Goal: Task Accomplishment & Management: Manage account settings

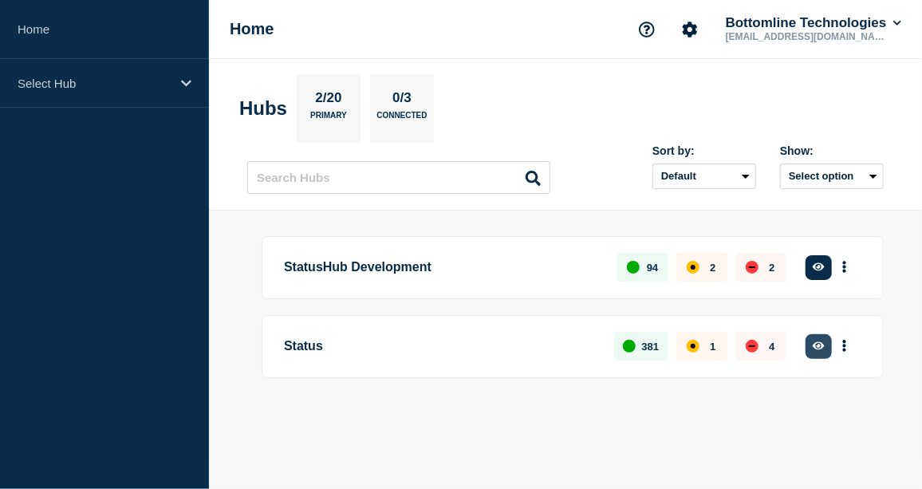
click at [821, 345] on icon "button" at bounding box center [819, 346] width 12 height 8
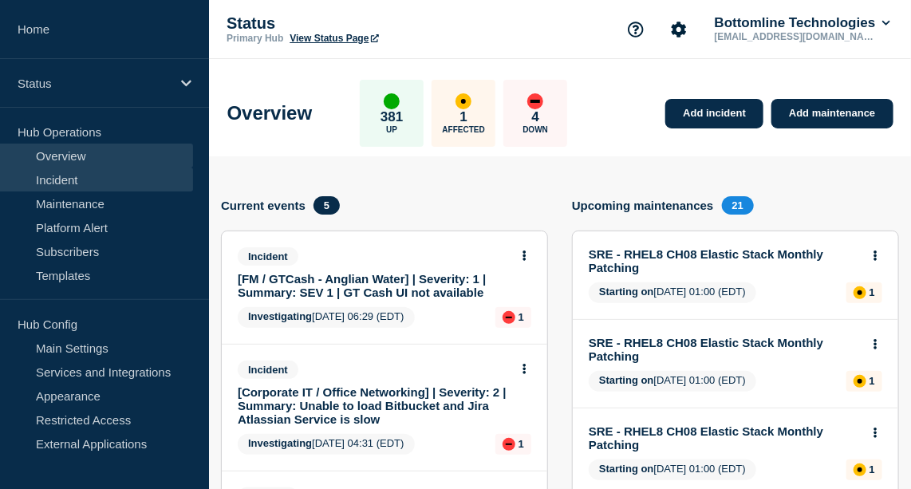
click at [101, 179] on link "Incident" at bounding box center [96, 180] width 193 height 24
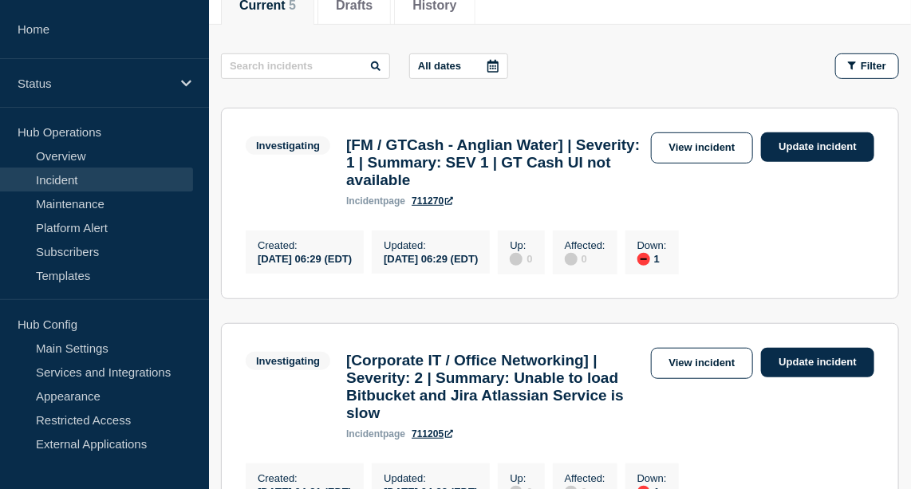
scroll to position [235, 0]
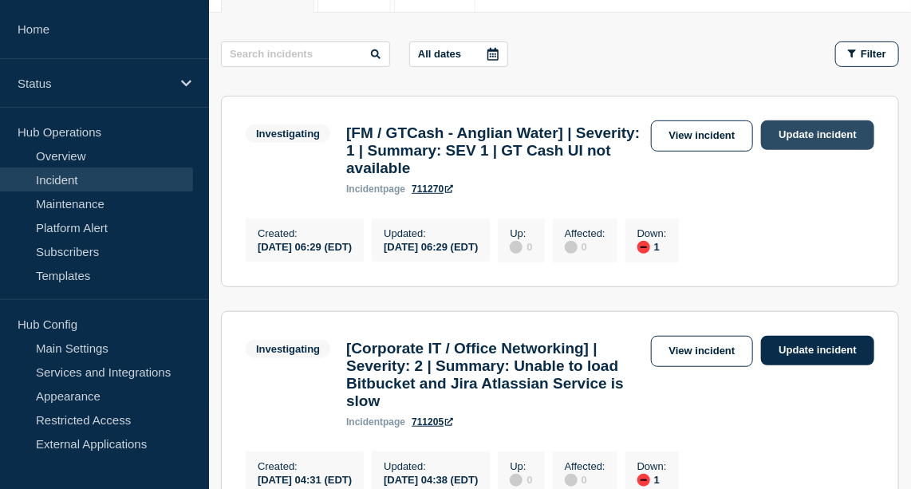
click at [806, 128] on link "Update incident" at bounding box center [817, 135] width 113 height 30
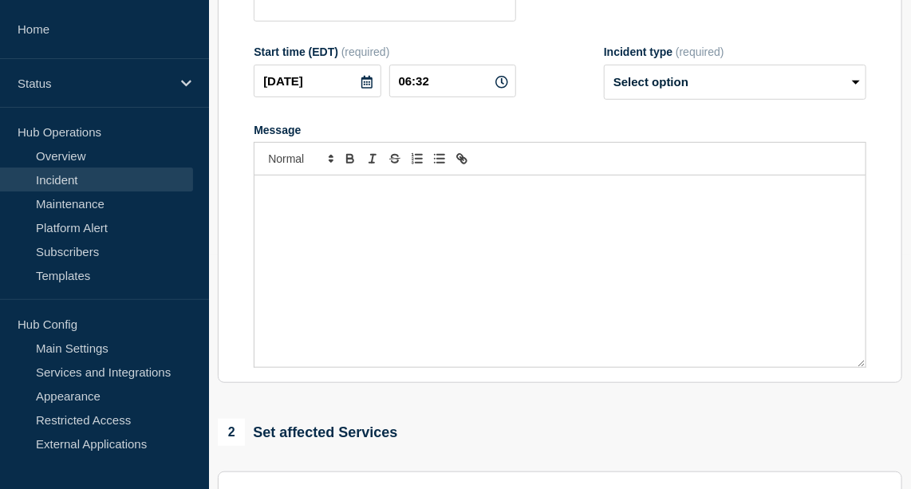
type input "[FM / GTCash - Anglian Water] | Severity: 1 | Summary: SEV 1 | GT Cash UI not a…"
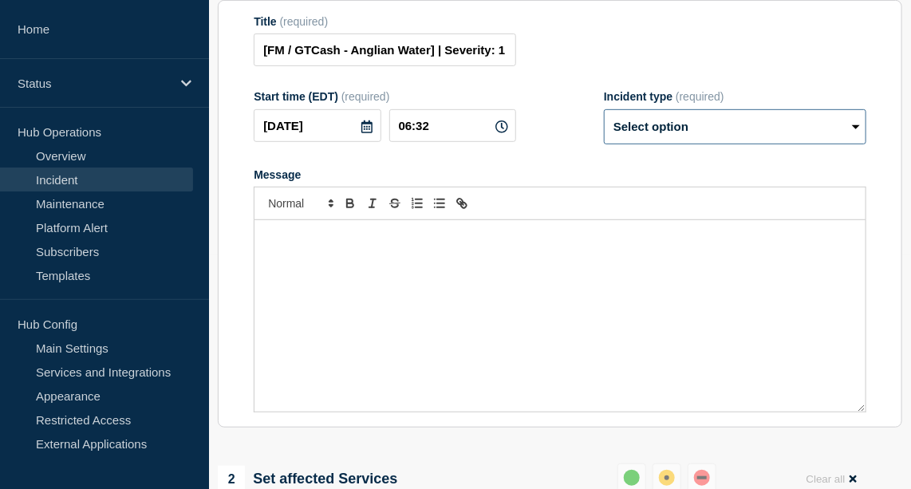
click at [729, 136] on select "Select option Investigating Identified Monitoring Resolved" at bounding box center [735, 126] width 262 height 35
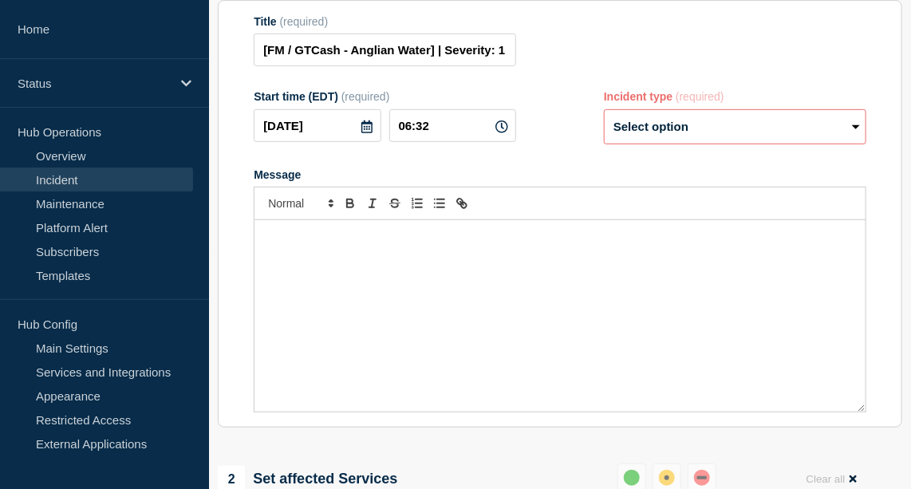
click at [720, 96] on form "Title (required) [FM / GTCash - Anglian Water] | Severity: 1 | Summary: SEV 1 |…" at bounding box center [560, 214] width 613 height 398
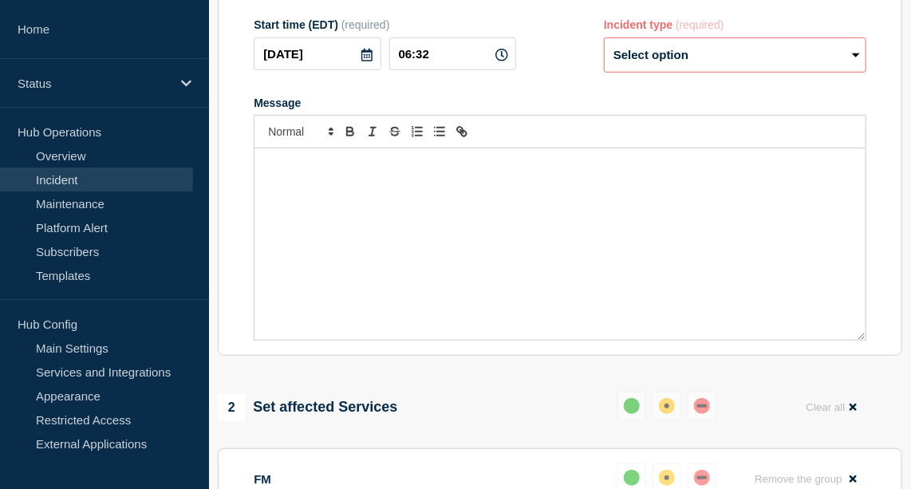
scroll to position [311, 0]
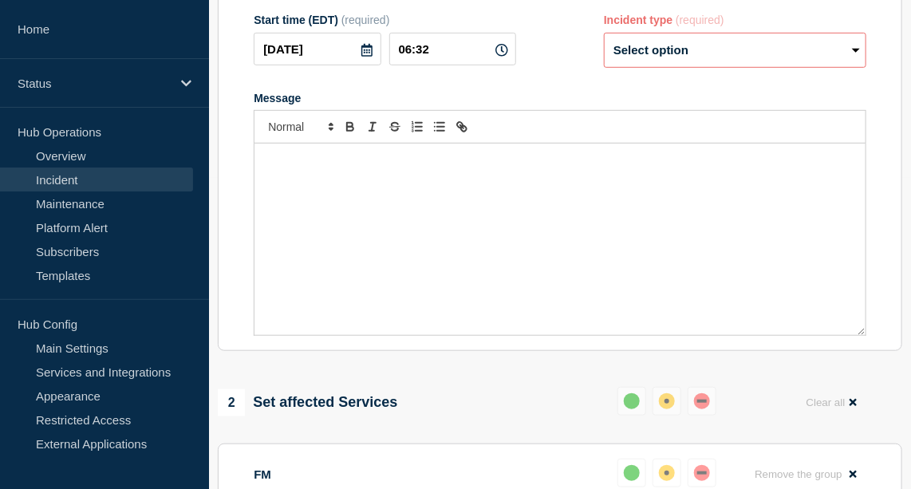
click at [701, 61] on select "Select option Investigating Identified Monitoring Resolved" at bounding box center [735, 50] width 262 height 35
select select "resolved"
click at [604, 45] on select "Select option Investigating Identified Monitoring Resolved" at bounding box center [735, 50] width 262 height 35
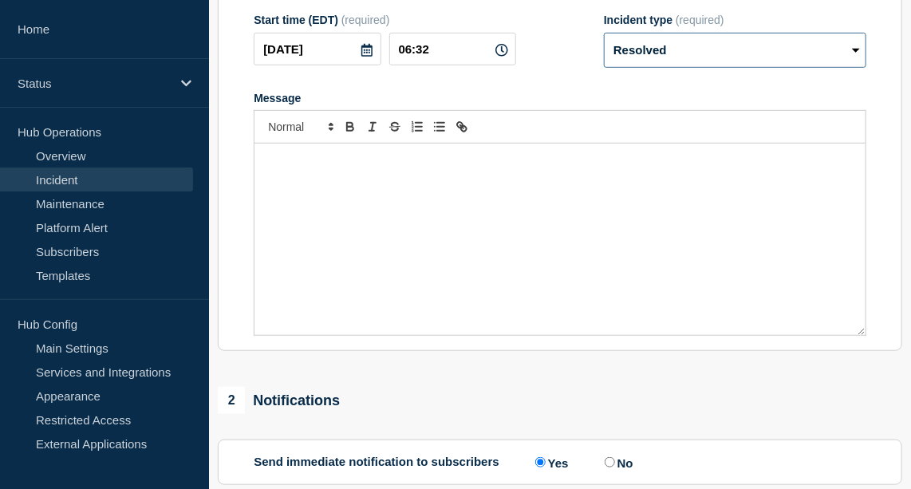
scroll to position [583, 0]
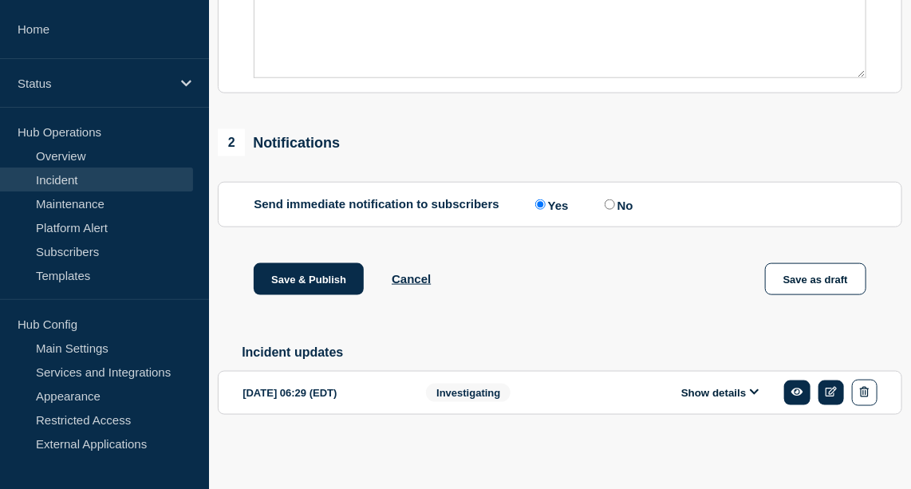
click at [728, 385] on div "Show details" at bounding box center [749, 393] width 256 height 26
click at [736, 389] on button "Show details" at bounding box center [720, 393] width 88 height 14
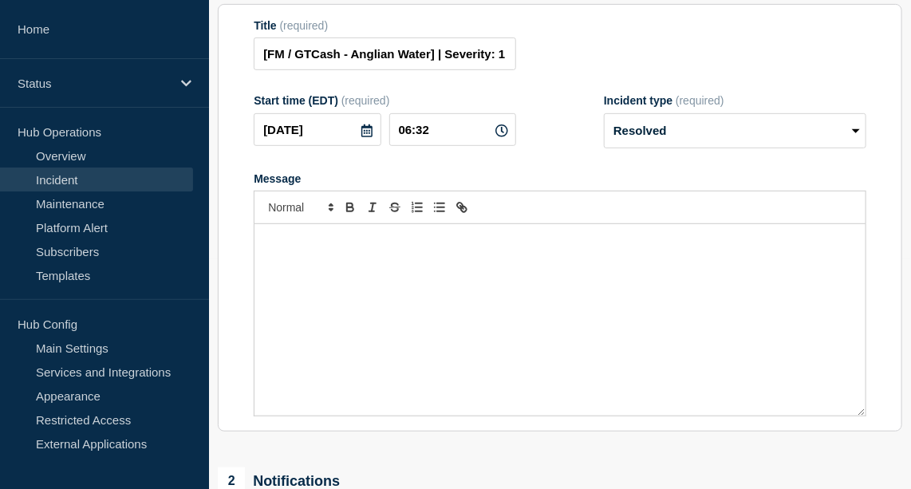
scroll to position [0, 0]
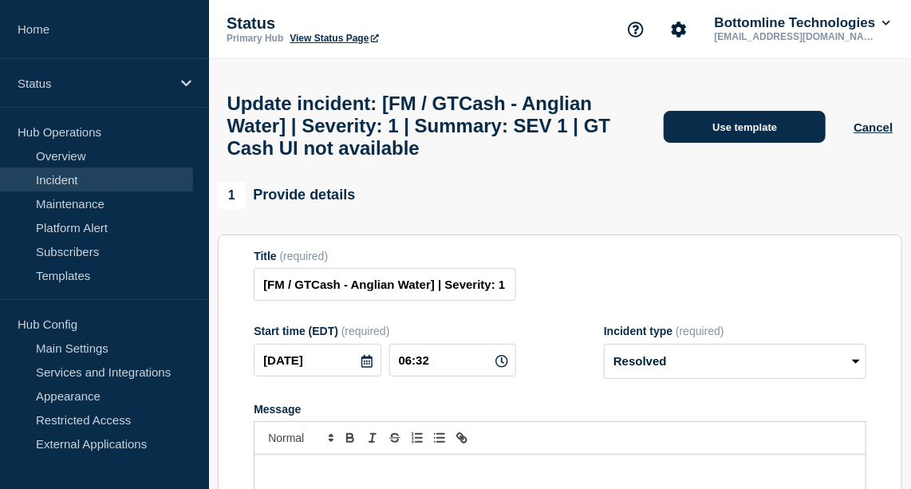
click at [739, 129] on button "Use template" at bounding box center [745, 127] width 162 height 32
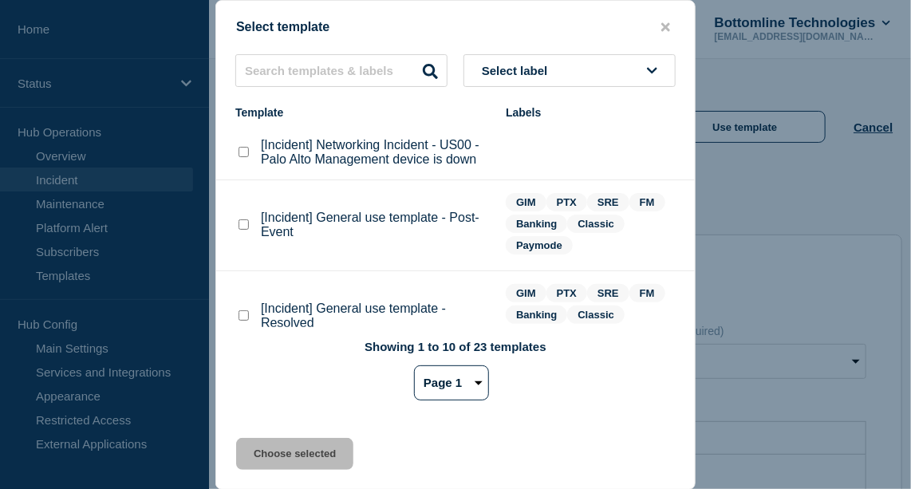
scroll to position [66, 0]
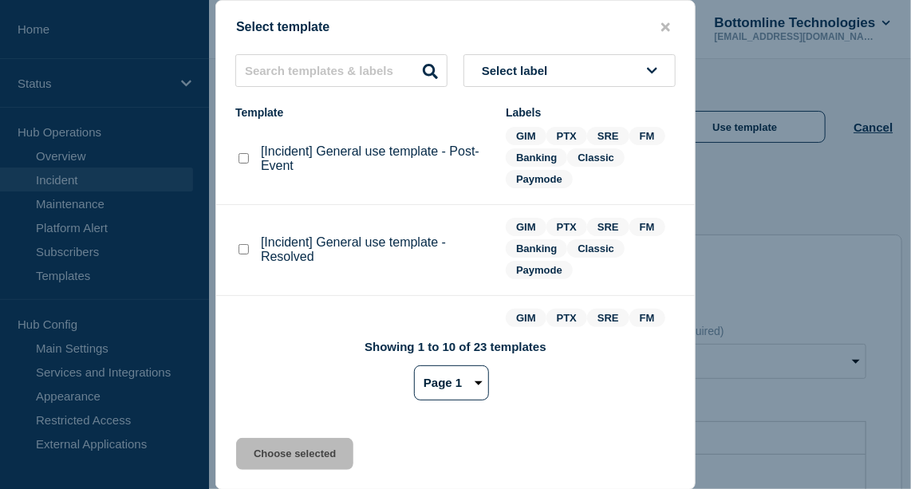
click at [244, 162] on checkbox"] "[Incident] General use template - Post-Event checkbox" at bounding box center [244, 158] width 10 height 10
click at [243, 158] on checkbox"] "[Incident] General use template - Post-Event checkbox" at bounding box center [244, 158] width 10 height 10
checkbox checkbox"] "false"
click at [243, 254] on checkbox"] "[Incident] General use template - Resolved checkbox" at bounding box center [244, 249] width 10 height 10
checkbox checkbox"] "true"
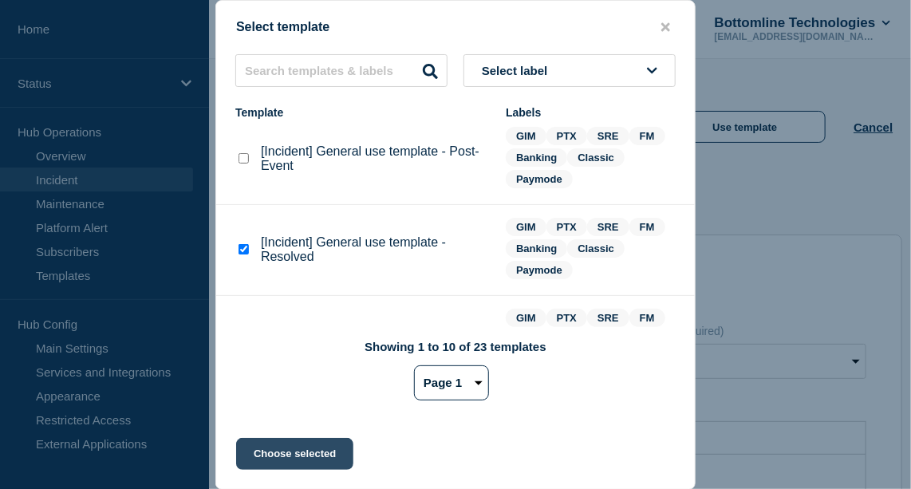
click at [279, 459] on button "Choose selected" at bounding box center [294, 454] width 117 height 32
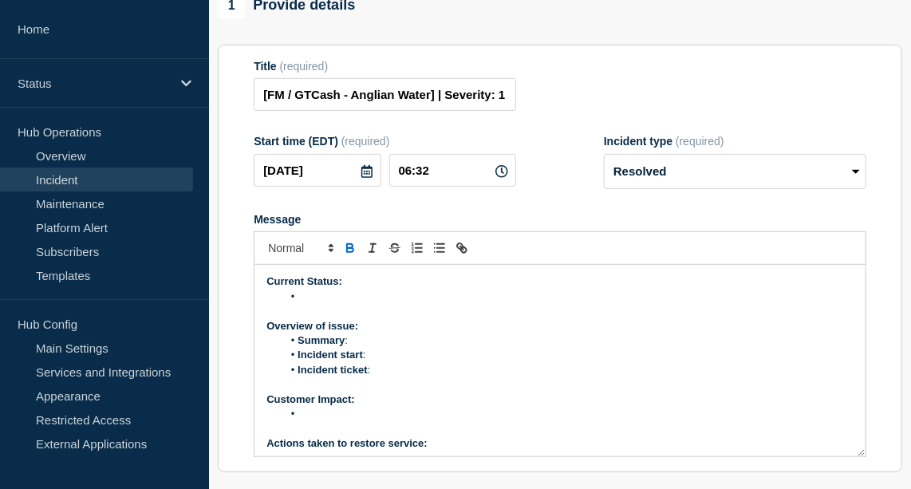
scroll to position [213, 0]
click at [338, 303] on li "Message" at bounding box center [567, 296] width 571 height 14
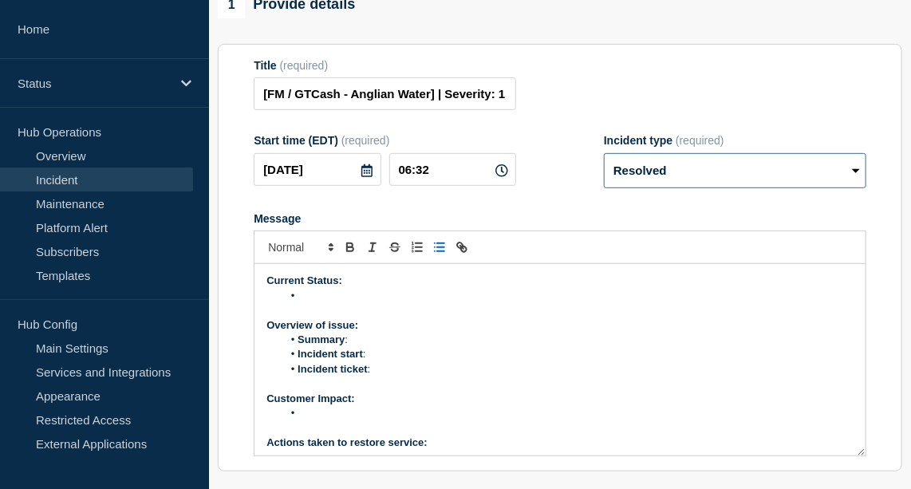
click at [662, 188] on select "Select option Investigating Identified Monitoring Resolved" at bounding box center [735, 170] width 262 height 35
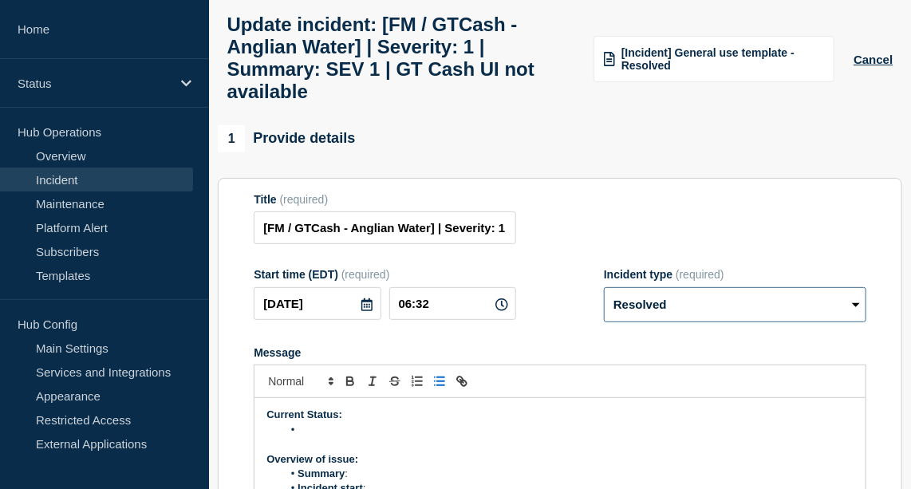
scroll to position [76, 0]
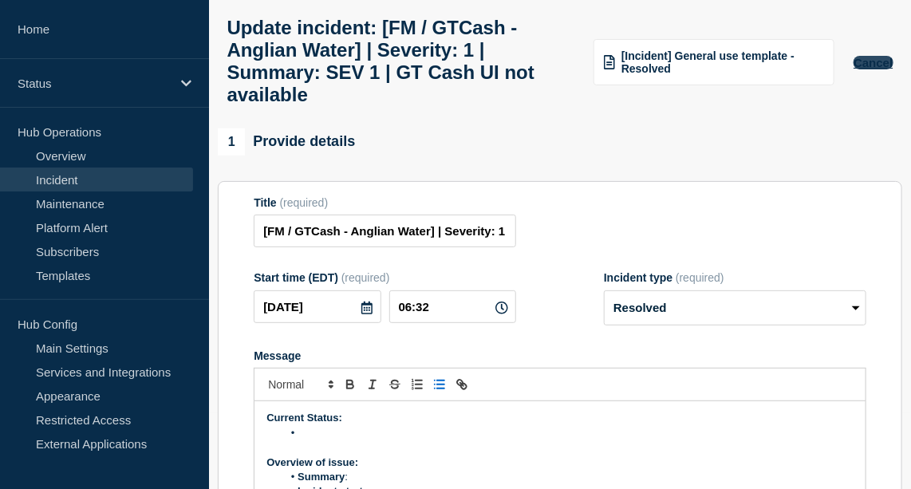
click at [871, 69] on button "Cancel" at bounding box center [873, 63] width 39 height 14
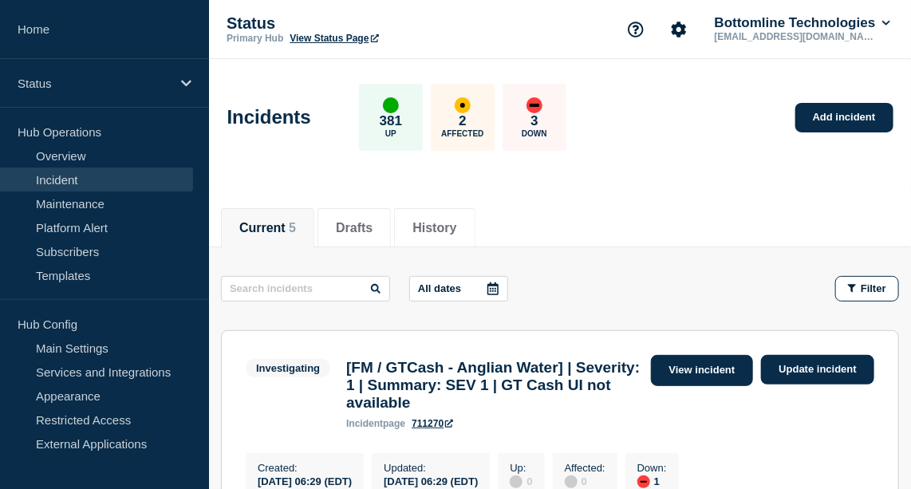
click at [733, 373] on link "View incident" at bounding box center [702, 370] width 103 height 31
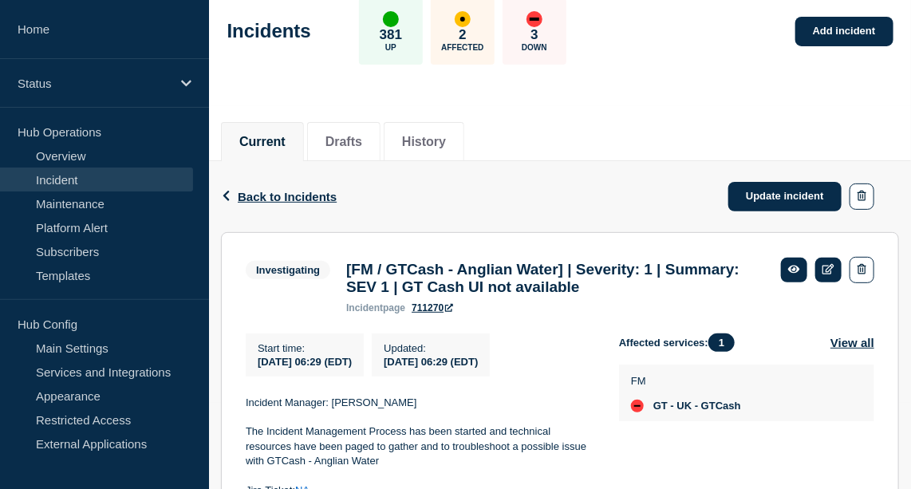
scroll to position [237, 0]
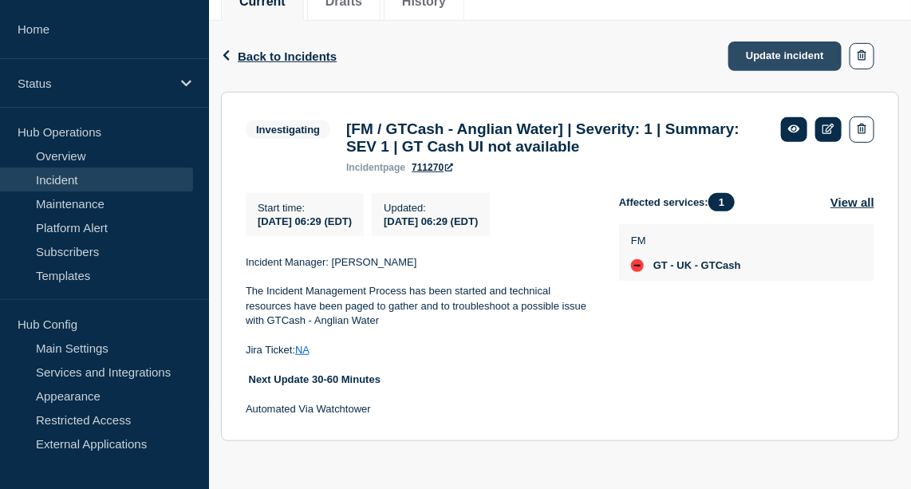
click at [771, 41] on link "Update incident" at bounding box center [784, 56] width 113 height 30
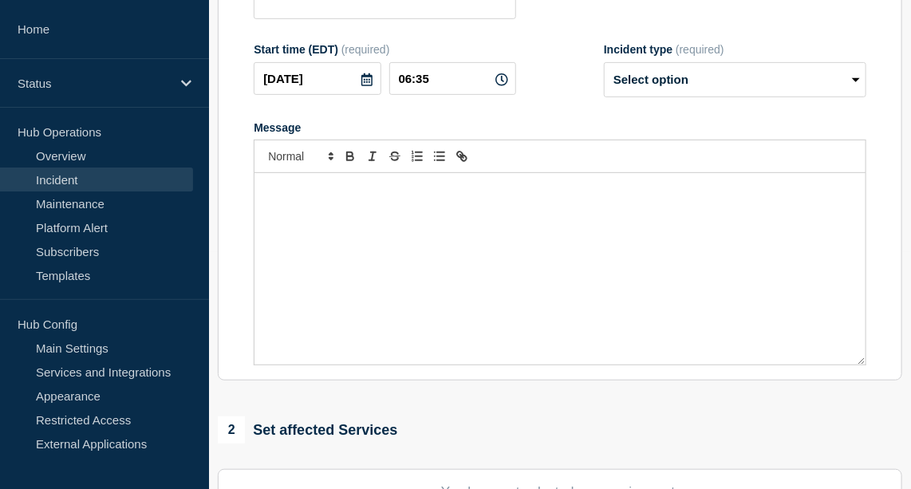
type input "[FM / GTCash - Anglian Water] | Severity: 1 | Summary: SEV 1 | GT Cash UI not a…"
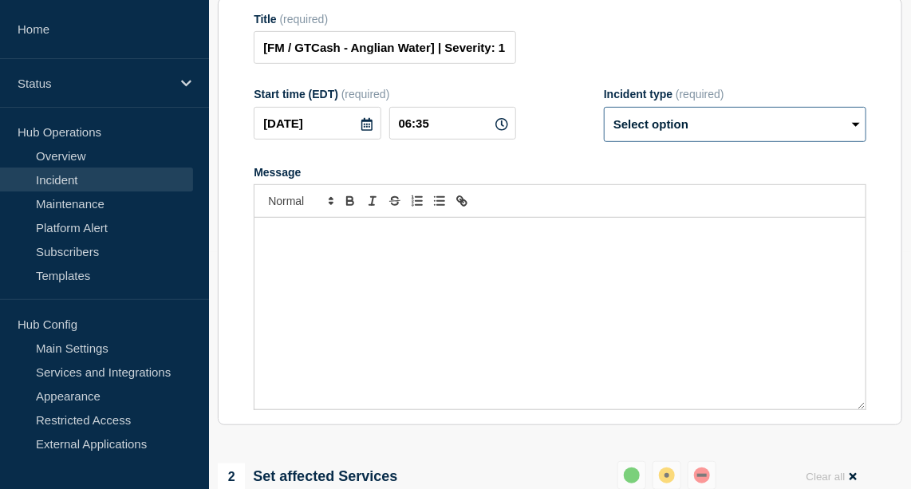
click at [704, 136] on select "Select option Investigating Identified Monitoring Resolved" at bounding box center [735, 124] width 262 height 35
click at [709, 97] on form "Title (required) [FM / GTCash - Anglian Water] | Severity: 1 | Summary: SEV 1 |…" at bounding box center [560, 212] width 613 height 398
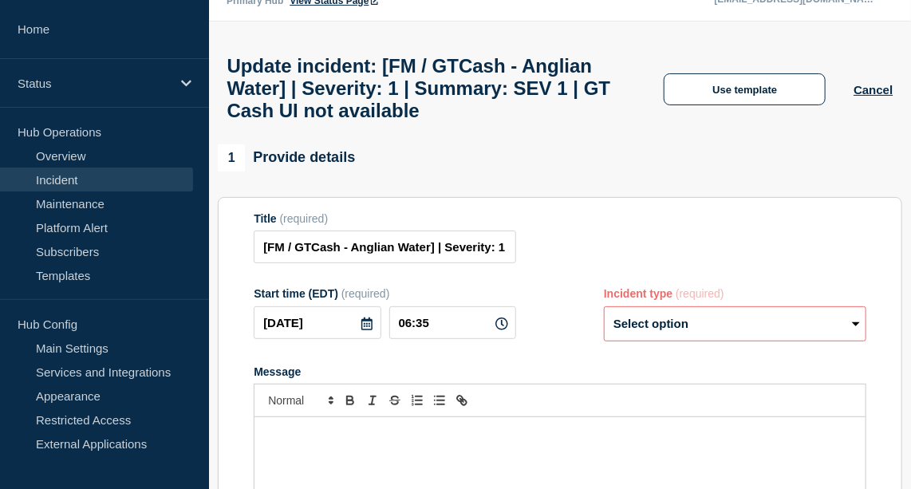
scroll to position [15, 0]
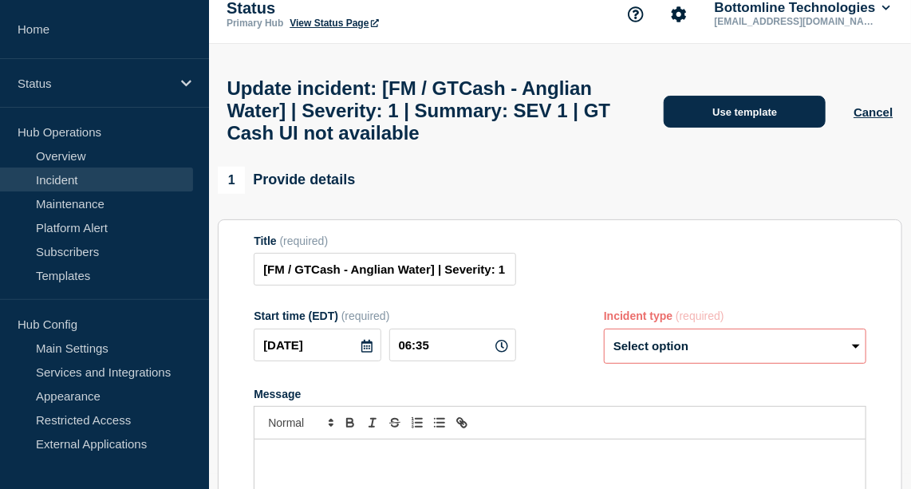
click at [732, 112] on button "Use template" at bounding box center [745, 112] width 162 height 32
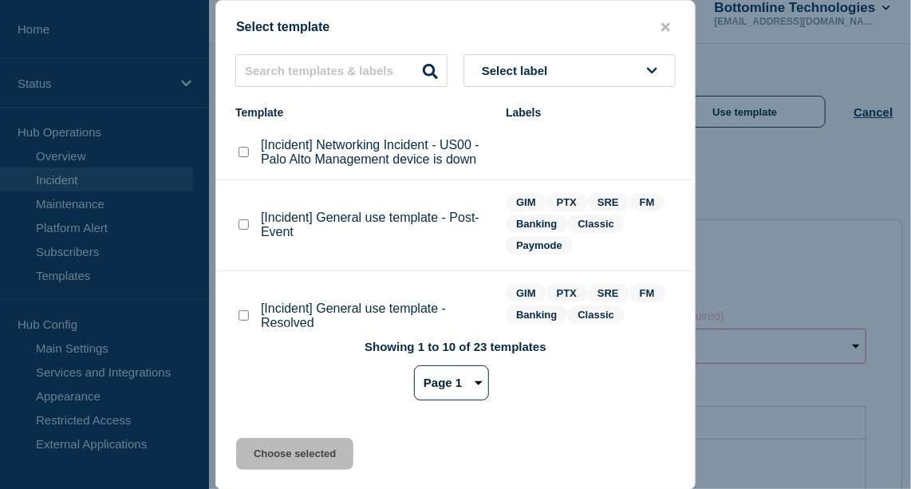
scroll to position [53, 0]
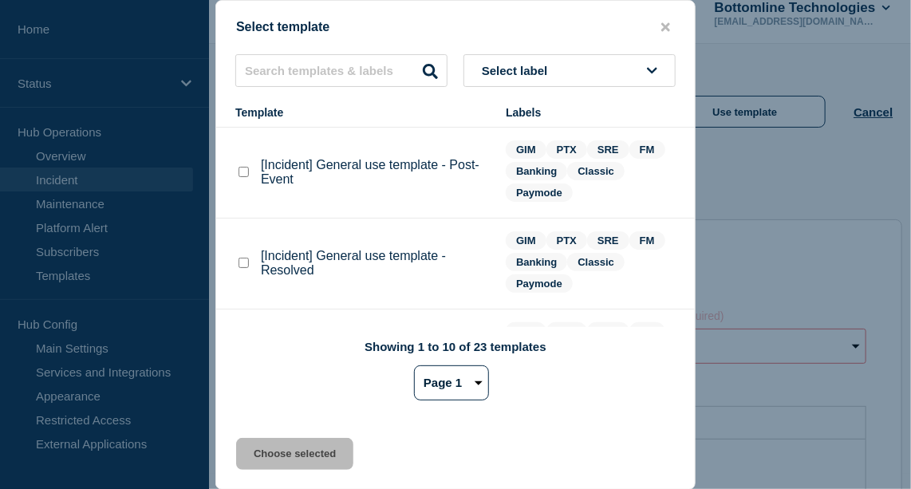
click at [244, 266] on checkbox"] "[Incident] General use template - Resolved checkbox" at bounding box center [244, 263] width 10 height 10
checkbox checkbox"] "true"
click at [296, 452] on button "Choose selected" at bounding box center [294, 454] width 117 height 32
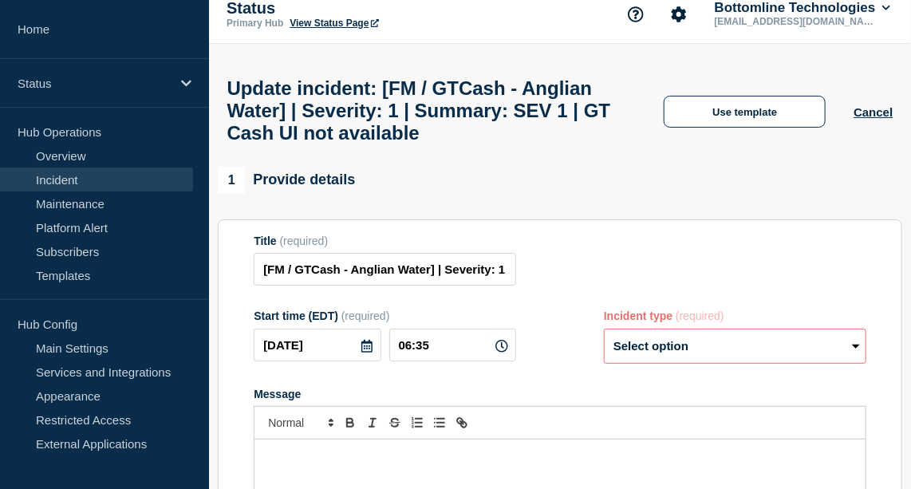
select select "resolved"
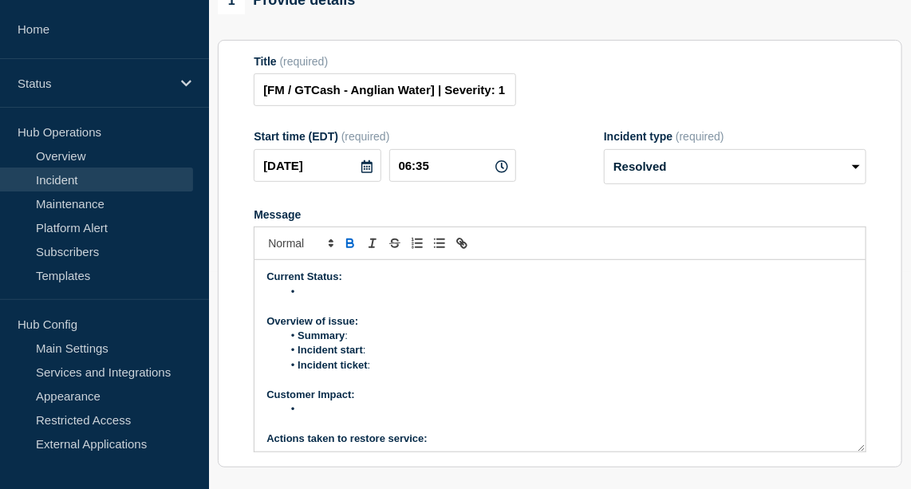
scroll to position [218, 0]
click at [309, 298] on li "Message" at bounding box center [567, 291] width 571 height 14
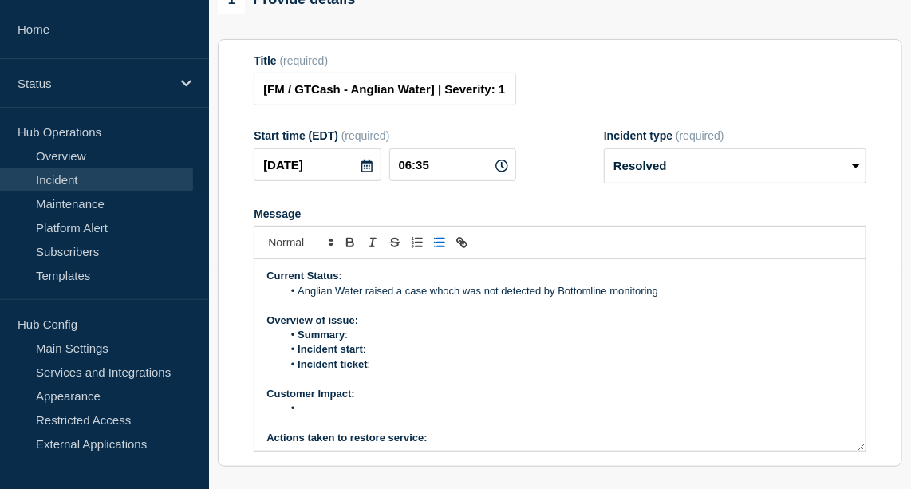
click at [462, 298] on li "Anglian Water raised a case whoch was not detected by Bottomline monitoring" at bounding box center [567, 291] width 571 height 14
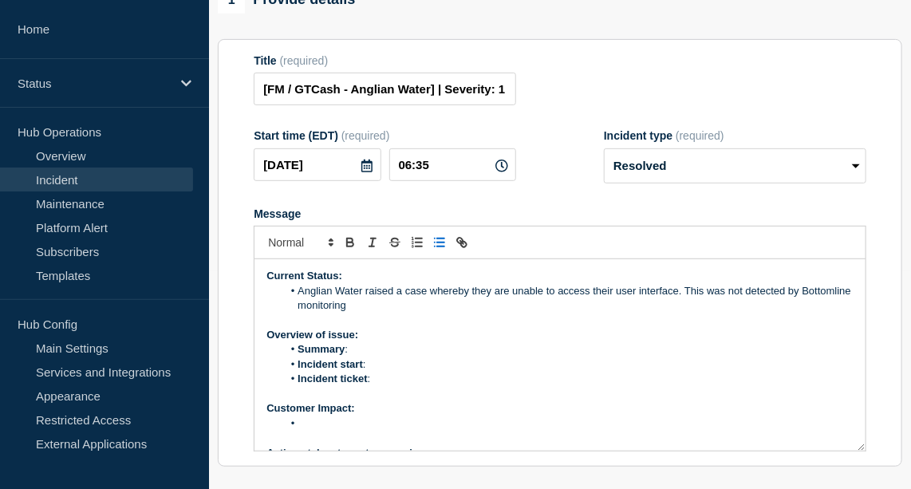
click at [431, 313] on li "Anglian Water raised a case whereby they are unable to access their user interf…" at bounding box center [567, 299] width 571 height 30
click at [689, 303] on li "Anglian Water raised a case whereby they are unable to access their user interf…" at bounding box center [567, 299] width 571 height 30
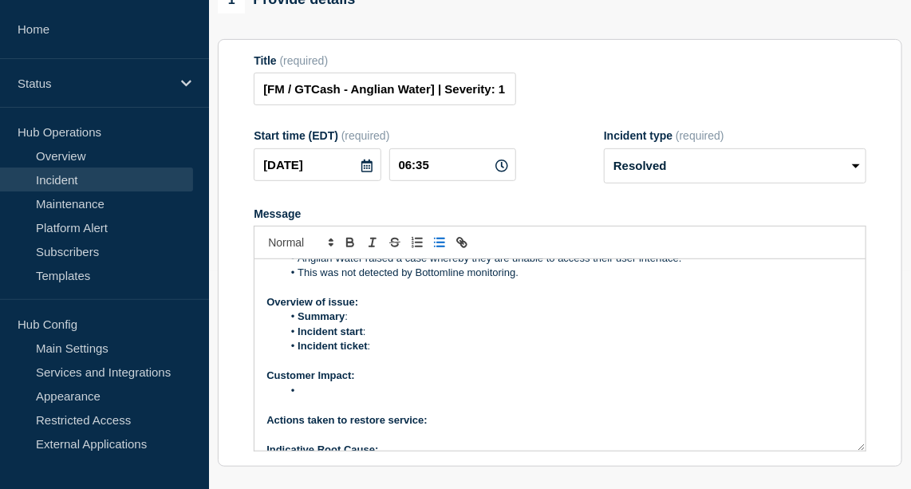
scroll to position [2, 0]
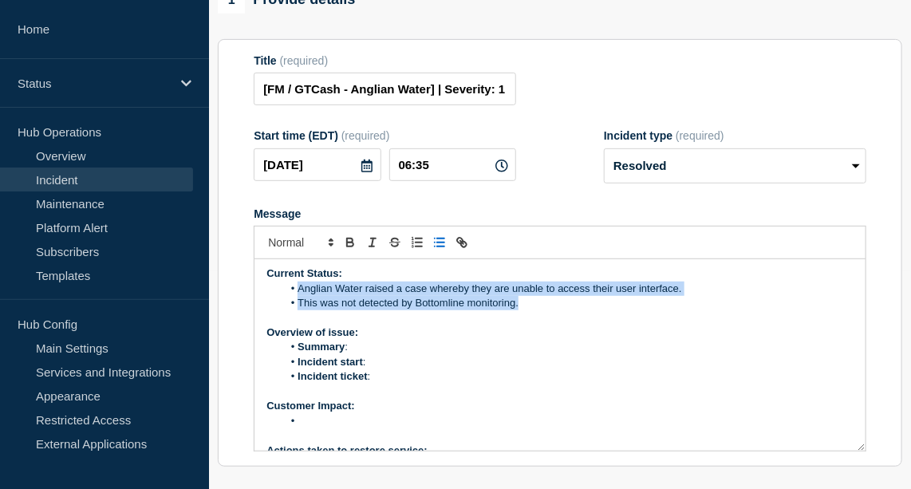
drag, startPoint x: 538, startPoint y: 326, endPoint x: 295, endPoint y: 310, distance: 243.8
click at [295, 310] on ol "Anglian Water raised a case whereby they are unable to access their user interf…" at bounding box center [559, 297] width 587 height 30
copy ol "Anglian Water raised a case whereby they are unable to access their user interf…"
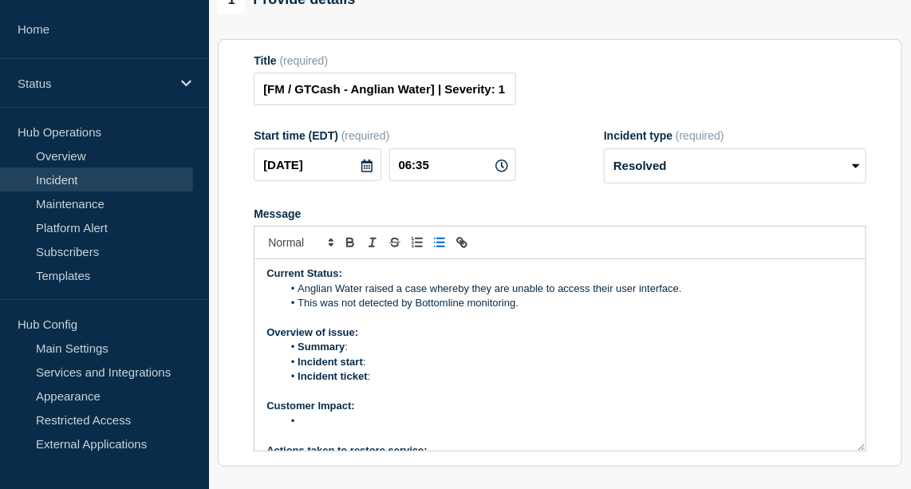
click at [489, 413] on p "Customer Impact:" at bounding box center [559, 406] width 587 height 14
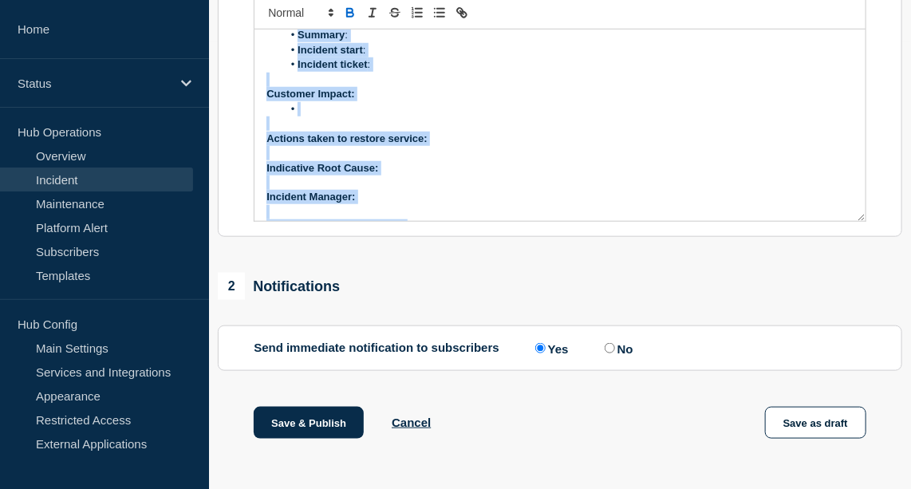
scroll to position [107, 0]
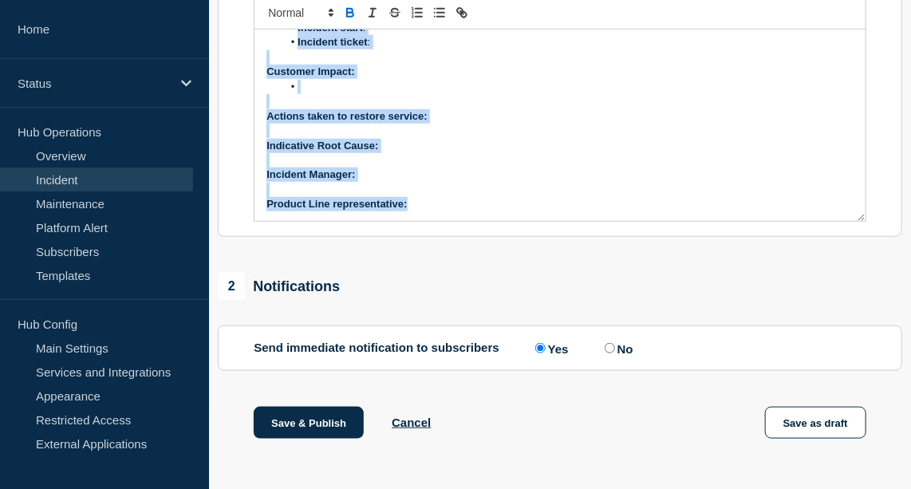
drag, startPoint x: 258, startPoint y: 292, endPoint x: 625, endPoint y: 241, distance: 370.5
click at [625, 238] on section "Title (required) [FM / GTCash - Anglian Water] | Severity: 1 | Summary: SEV 1 |…" at bounding box center [560, 23] width 684 height 428
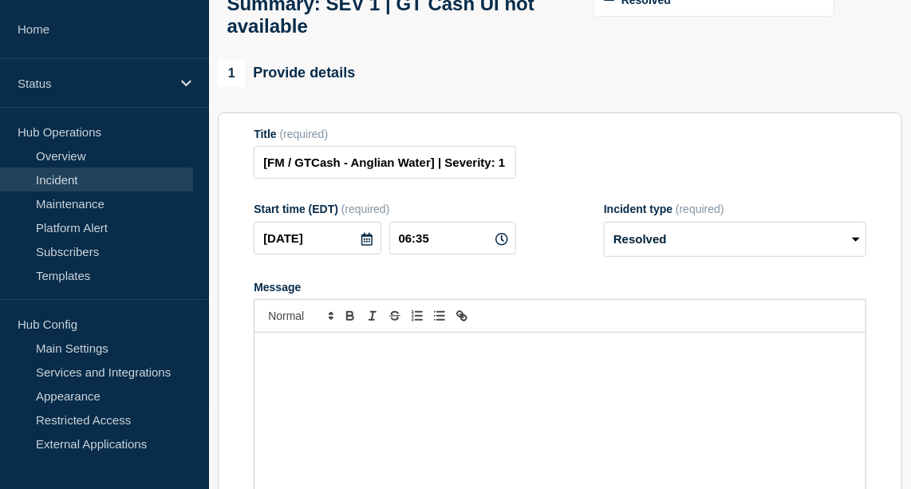
scroll to position [30, 0]
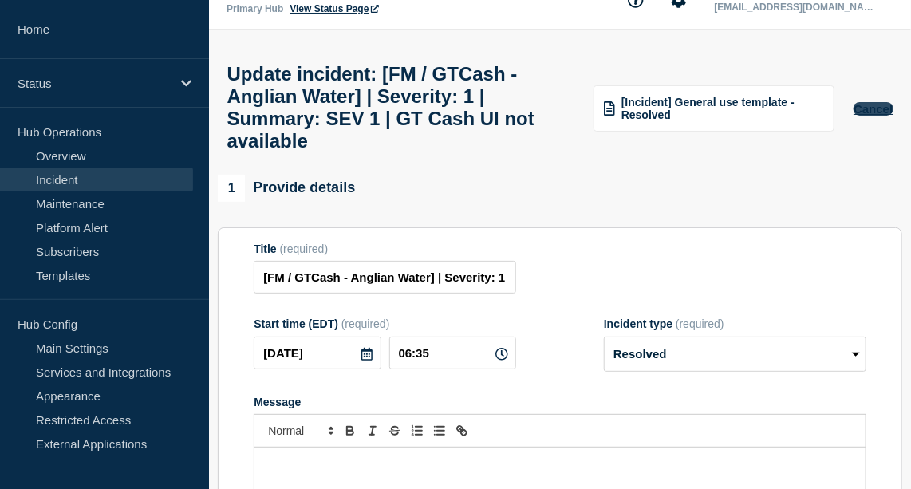
click at [877, 116] on button "Cancel" at bounding box center [873, 109] width 39 height 14
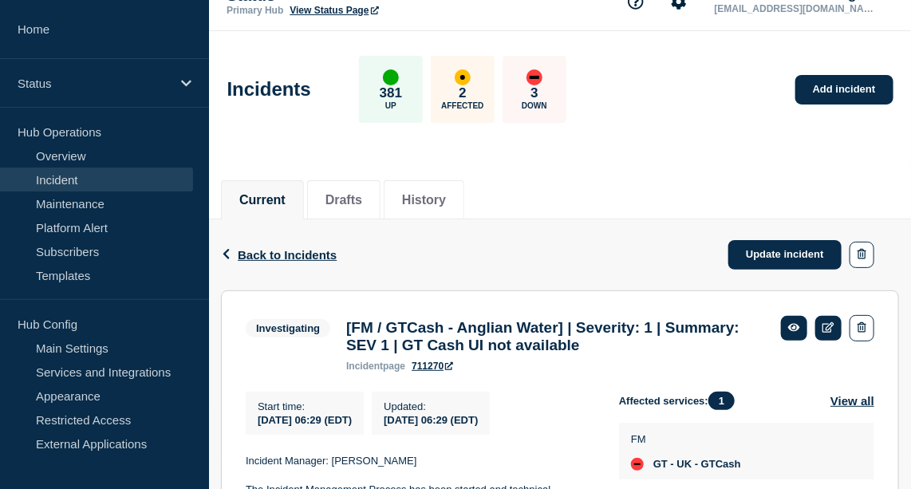
scroll to position [31, 0]
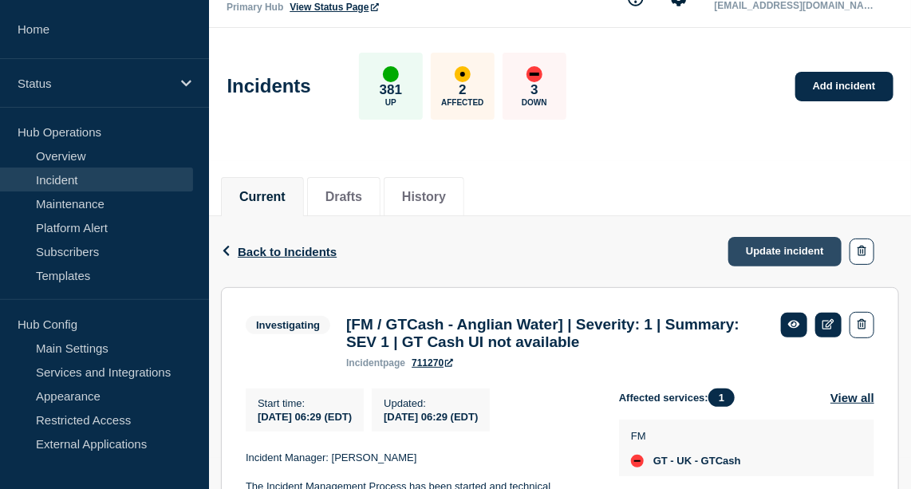
click at [773, 243] on link "Update incident" at bounding box center [784, 252] width 113 height 30
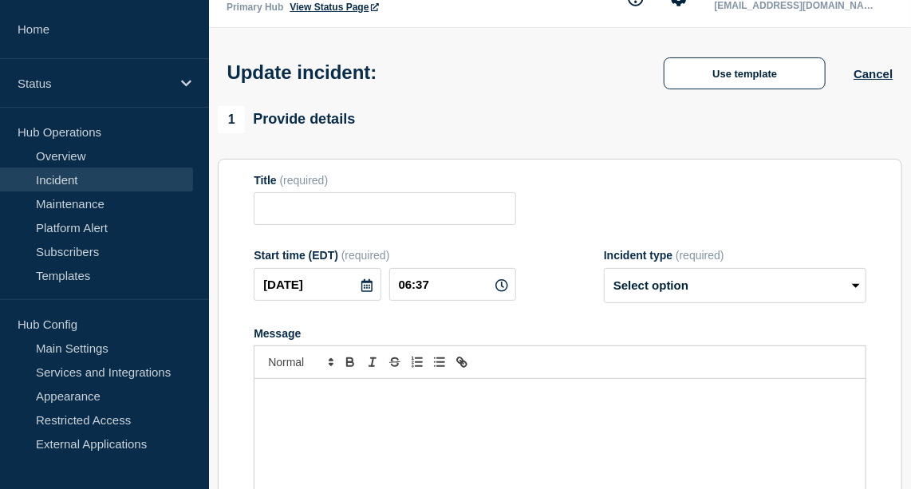
type input "[FM / GTCash - Anglian Water] | Severity: 1 | Summary: SEV 1 | GT Cash UI not a…"
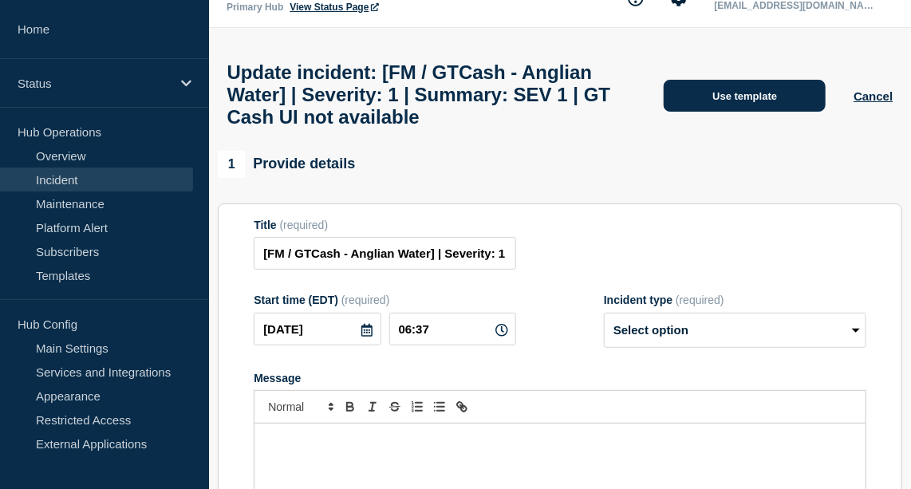
click at [759, 112] on button "Use template" at bounding box center [745, 96] width 162 height 32
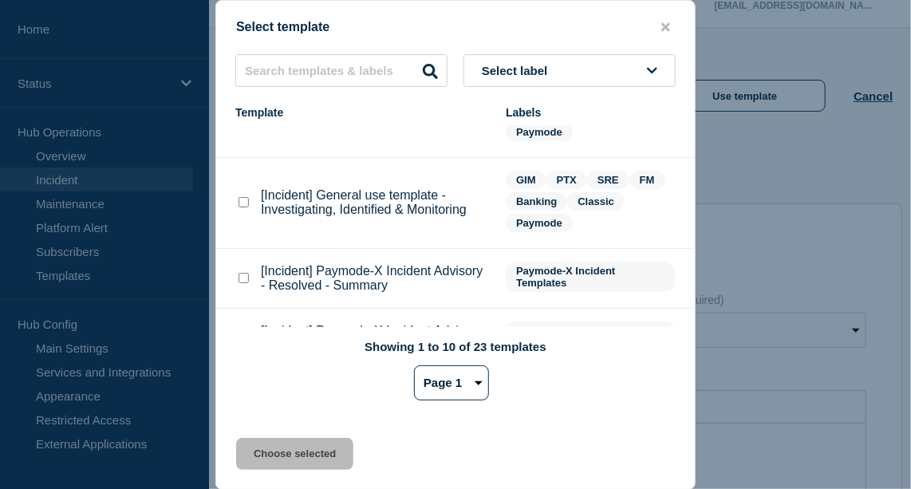
scroll to position [206, 0]
click at [243, 200] on checkbox"] "[Incident] General use template - Investigating, Identified & Monitoring checkb…" at bounding box center [244, 200] width 10 height 10
checkbox checkbox"] "true"
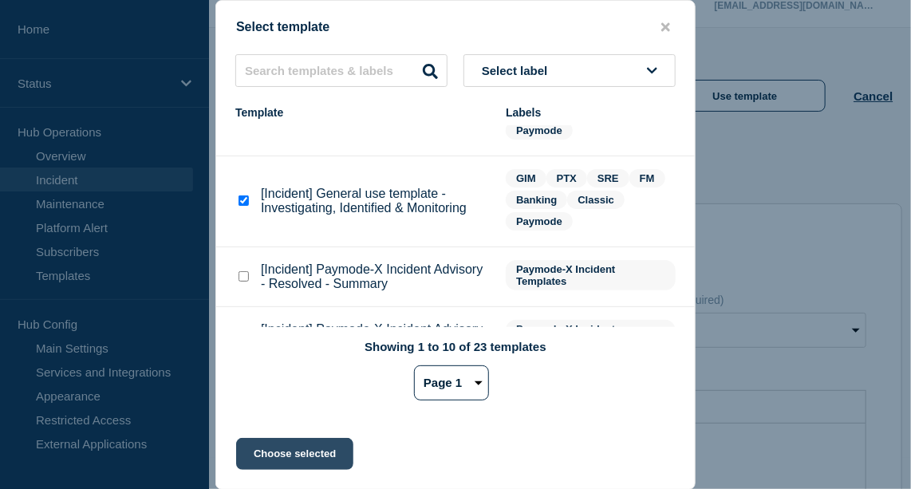
click at [298, 455] on button "Choose selected" at bounding box center [294, 454] width 117 height 32
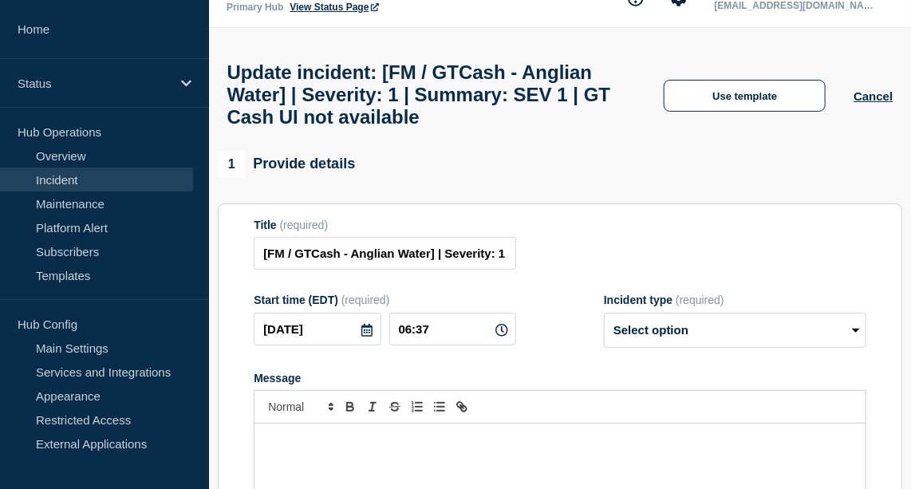
select select "investigating"
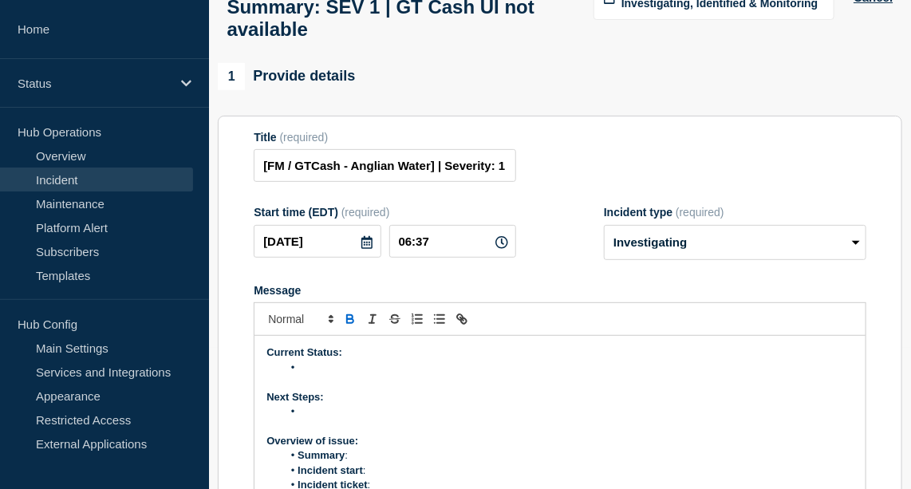
scroll to position [144, 0]
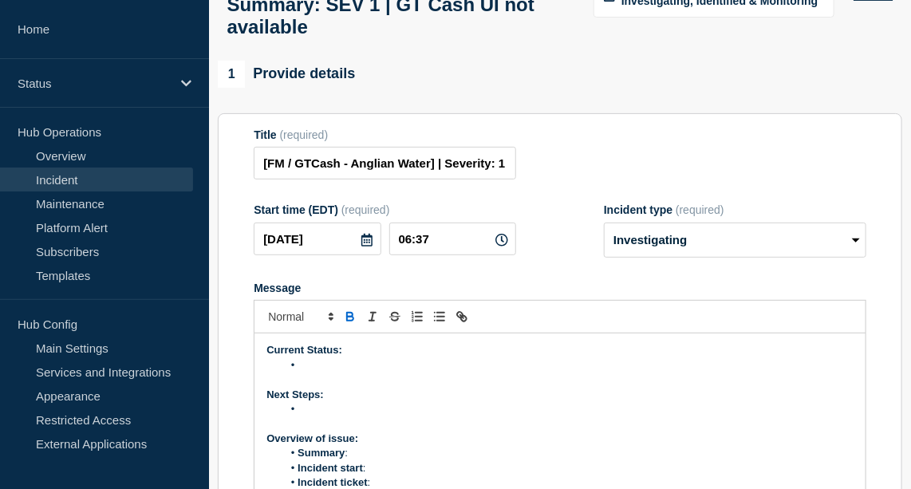
click at [340, 387] on p "Message" at bounding box center [559, 380] width 587 height 14
click at [334, 387] on p "Message" at bounding box center [559, 380] width 587 height 14
click at [329, 373] on li "Message" at bounding box center [567, 365] width 571 height 14
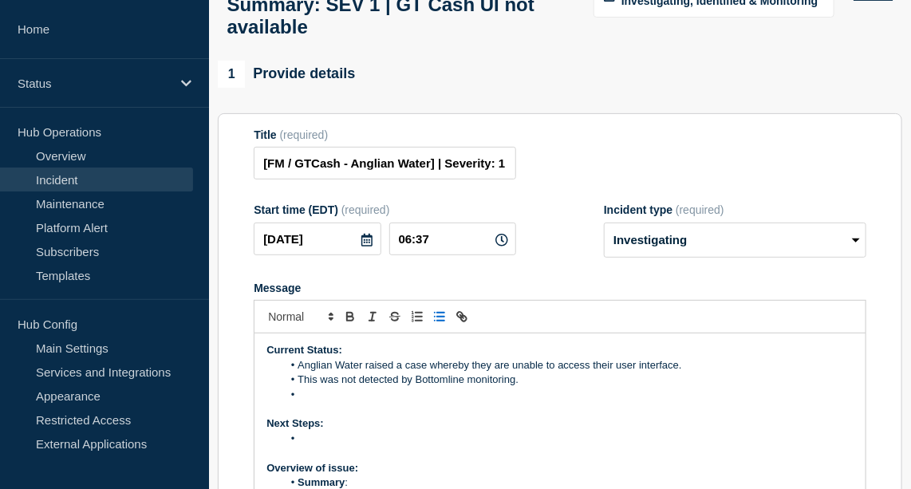
click at [338, 431] on p "Next Steps:" at bounding box center [559, 423] width 587 height 14
click at [316, 446] on li "Message" at bounding box center [567, 439] width 571 height 14
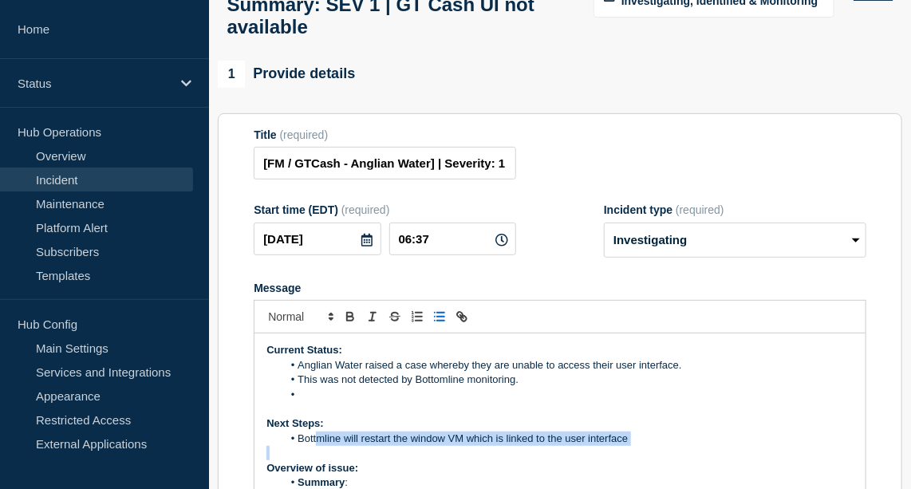
drag, startPoint x: 316, startPoint y: 456, endPoint x: 358, endPoint y: 465, distance: 43.2
click at [358, 465] on div "Current Status: Anglian Water raised a case whereby they are unable to access t…" at bounding box center [559, 428] width 611 height 191
click at [358, 460] on p "Message" at bounding box center [559, 453] width 587 height 14
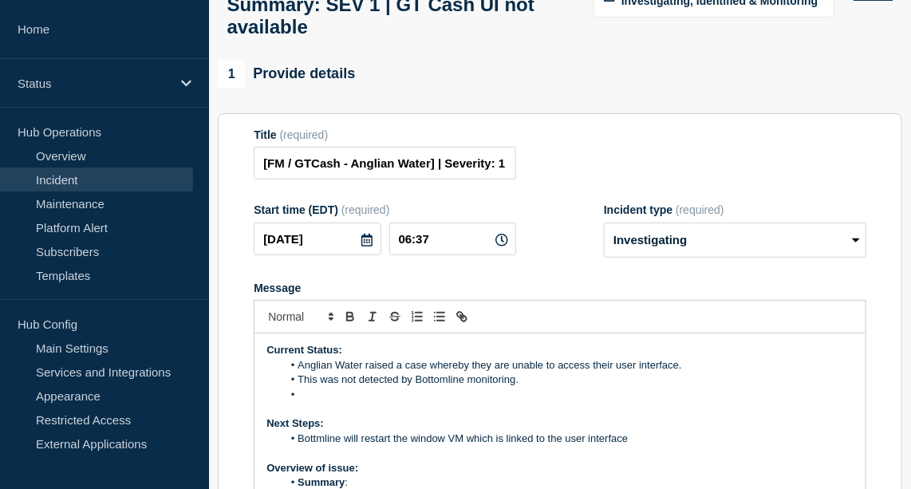
click at [358, 460] on p "Message" at bounding box center [559, 453] width 587 height 14
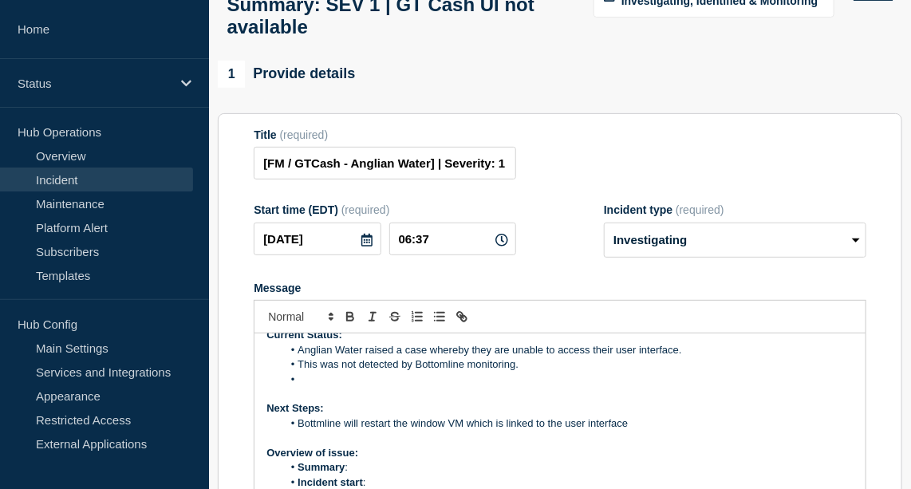
click at [316, 431] on li "Bottmline will restart the window VM which is linked to the user interface" at bounding box center [567, 423] width 571 height 14
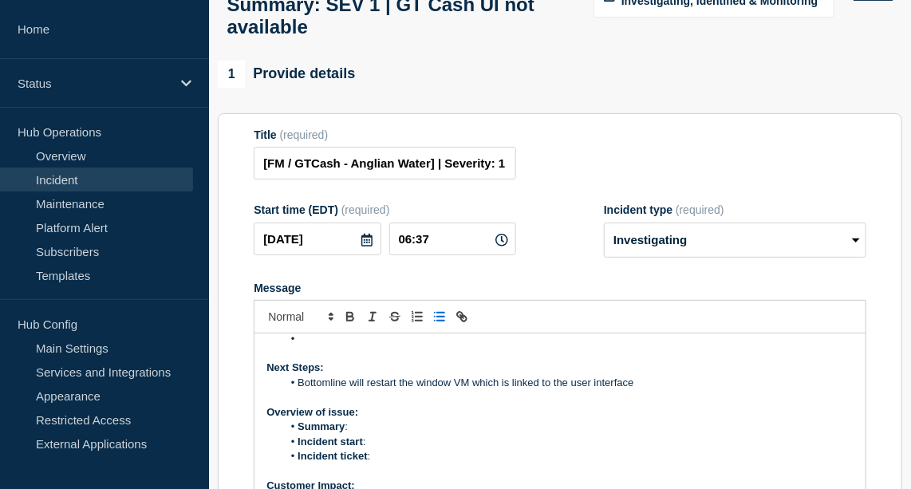
click at [362, 434] on li "Summary :" at bounding box center [567, 427] width 571 height 14
click at [352, 434] on li "Summary : UI unavialble" at bounding box center [567, 427] width 571 height 14
click at [423, 434] on li "Summary : GT Cash UI unavialble" at bounding box center [567, 427] width 571 height 14
click at [374, 449] on li "Incident start :" at bounding box center [567, 442] width 571 height 14
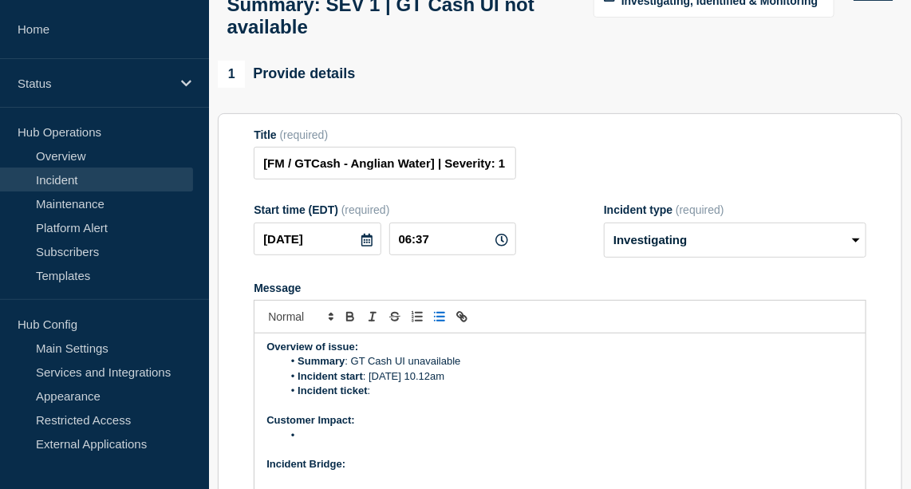
scroll to position [122, 0]
click at [380, 397] on li "Incident ticket :" at bounding box center [567, 390] width 571 height 14
click at [330, 442] on li "Message" at bounding box center [567, 435] width 571 height 14
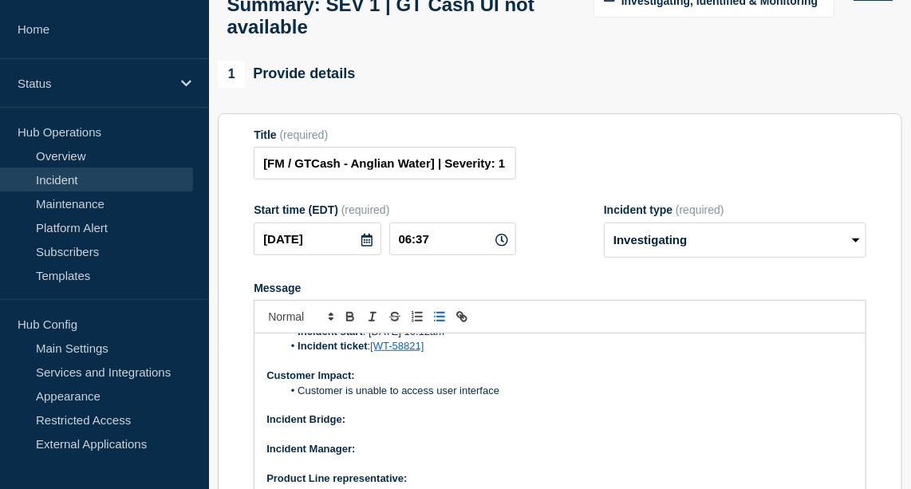
click at [365, 427] on p "Incident Bridge:" at bounding box center [559, 419] width 587 height 14
click at [347, 321] on icon "Toggle bold text" at bounding box center [350, 319] width 6 height 4
click at [386, 456] on p "Incident Manager:" at bounding box center [559, 449] width 587 height 14
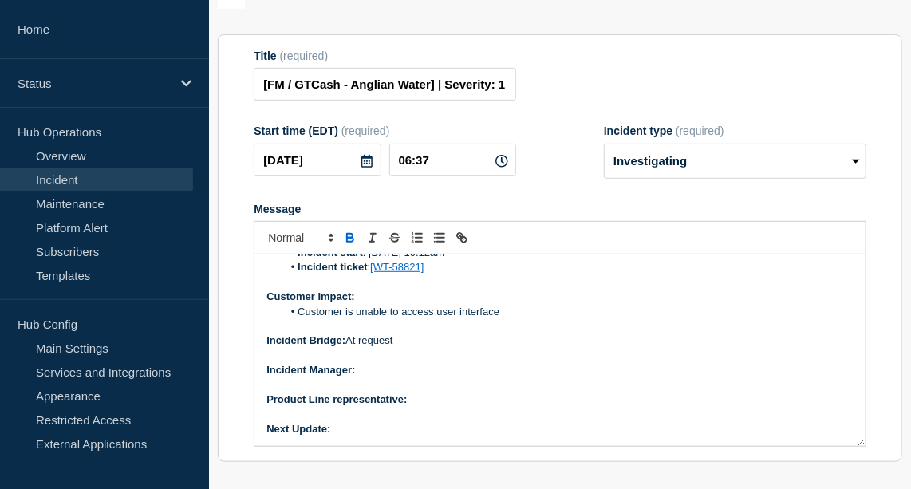
scroll to position [227, 0]
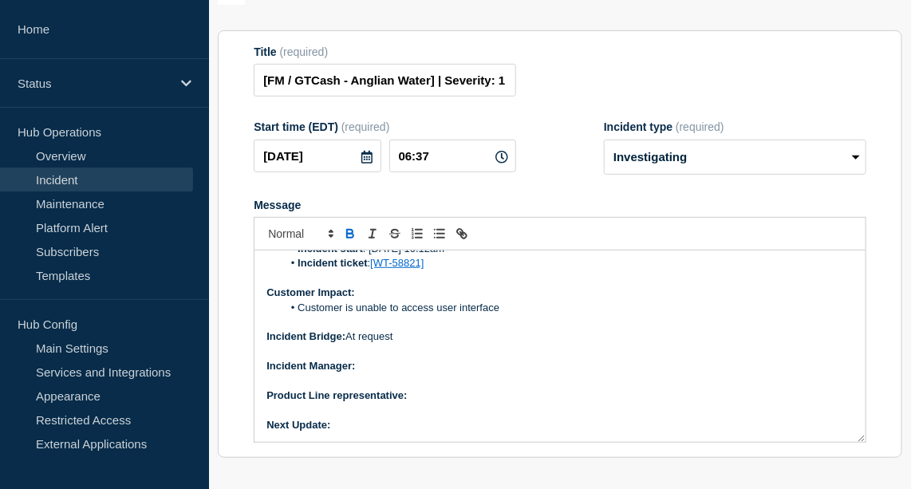
click at [350, 243] on button "Toggle bold text" at bounding box center [350, 233] width 22 height 19
click at [352, 238] on icon "Toggle bold text" at bounding box center [350, 236] width 6 height 4
drag, startPoint x: 448, startPoint y: 379, endPoint x: 359, endPoint y: 390, distance: 89.2
click at [359, 373] on p "Incident Manager: [PERSON_NAME]" at bounding box center [559, 366] width 587 height 14
click at [350, 238] on icon "Toggle bold text" at bounding box center [350, 236] width 6 height 4
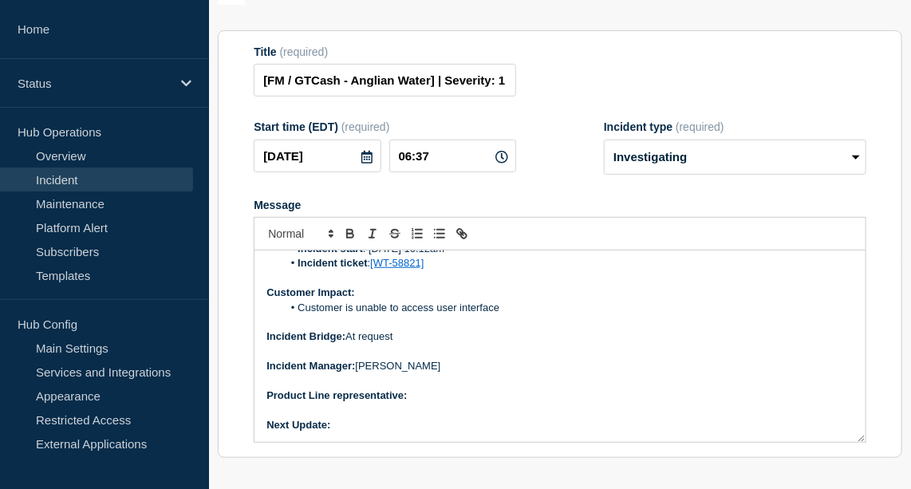
click at [423, 403] on p "Product Line representative:" at bounding box center [559, 395] width 587 height 14
click at [349, 241] on icon "Toggle bold text" at bounding box center [350, 234] width 14 height 14
drag, startPoint x: 495, startPoint y: 413, endPoint x: 412, endPoint y: 419, distance: 83.1
click at [412, 403] on p "Product Line representative: [PERSON_NAME]" at bounding box center [559, 395] width 587 height 14
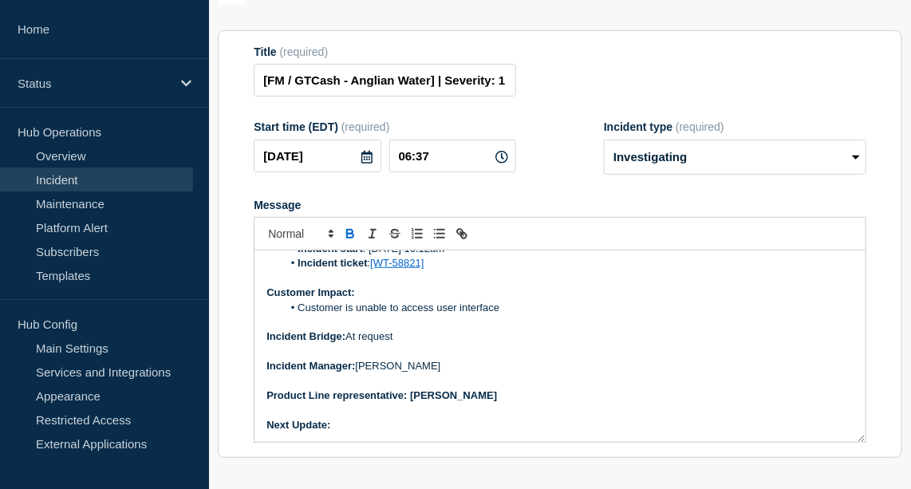
click at [354, 241] on icon "Toggle bold text" at bounding box center [350, 234] width 14 height 14
click at [352, 432] on p "Next Update:" at bounding box center [559, 425] width 587 height 14
drag, startPoint x: 377, startPoint y: 444, endPoint x: 332, endPoint y: 448, distance: 44.8
click at [332, 432] on p "Next Update: 30 mins" at bounding box center [559, 425] width 587 height 14
click at [347, 238] on icon "Toggle bold text" at bounding box center [350, 236] width 6 height 4
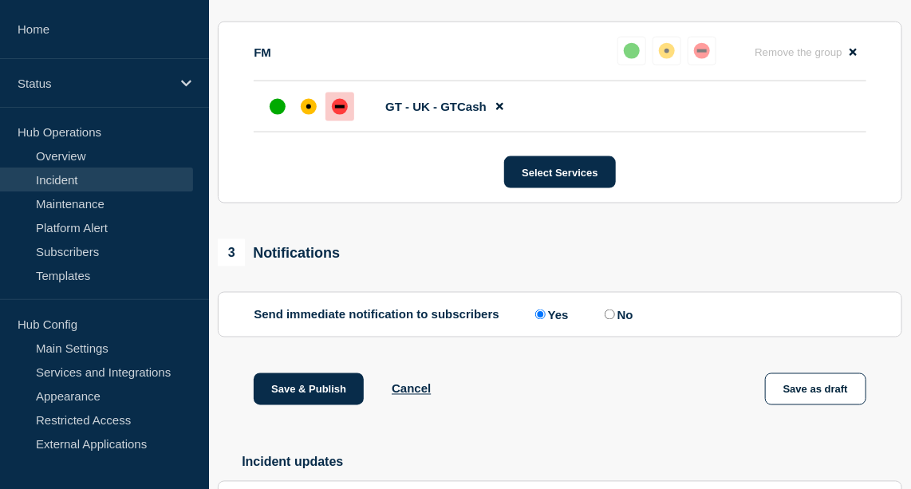
scroll to position [765, 0]
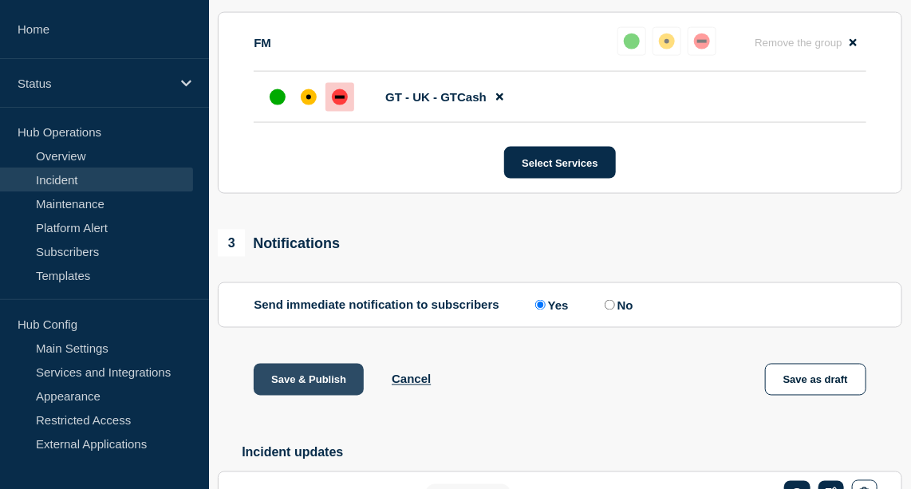
click at [318, 396] on button "Save & Publish" at bounding box center [309, 380] width 110 height 32
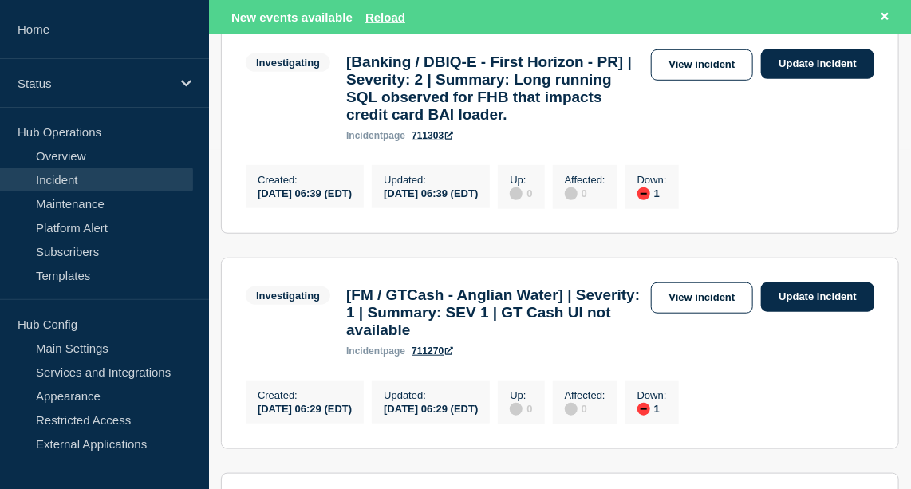
scroll to position [341, 0]
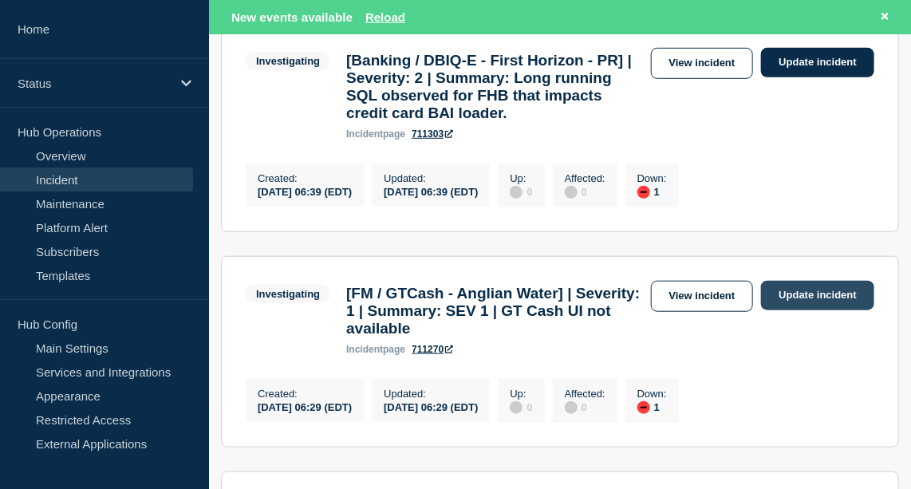
click at [803, 306] on link "Update incident" at bounding box center [817, 296] width 113 height 30
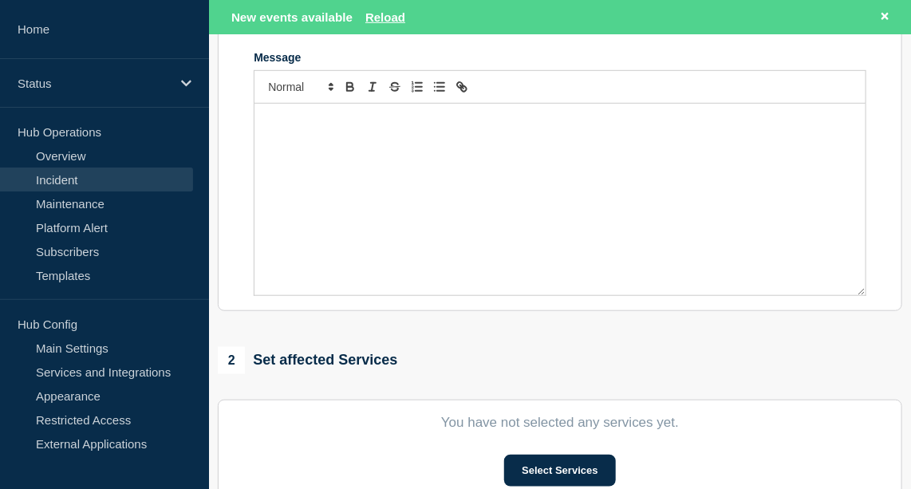
type input "[FM / GTCash - Anglian Water] | Severity: 1 | Summary: SEV 1 | GT Cash UI not a…"
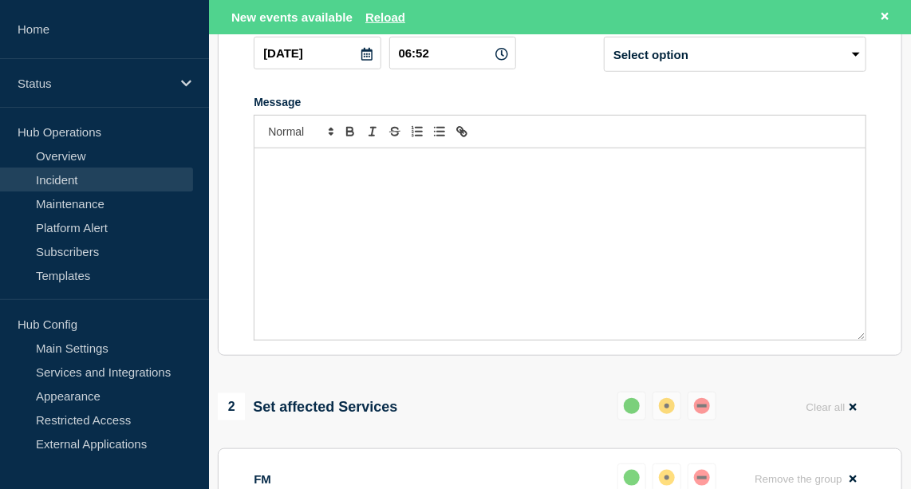
scroll to position [286, 0]
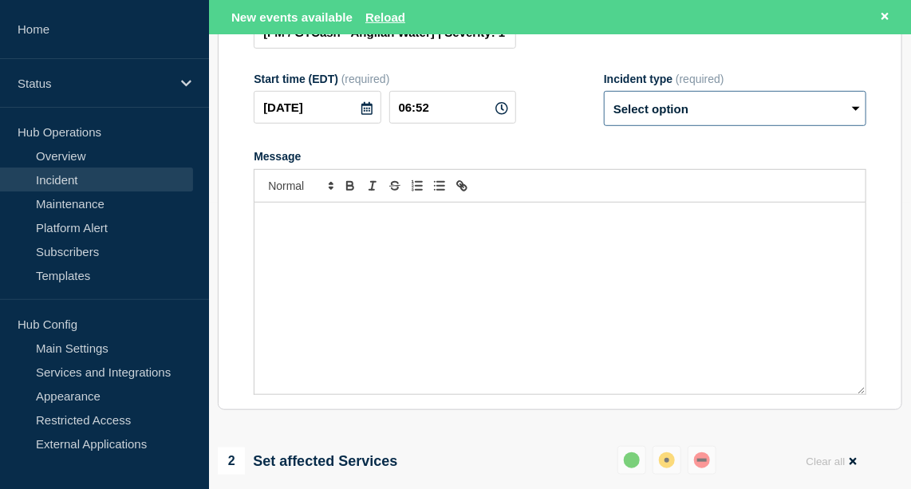
click at [693, 117] on select "Select option Investigating Identified Monitoring Resolved" at bounding box center [735, 108] width 262 height 35
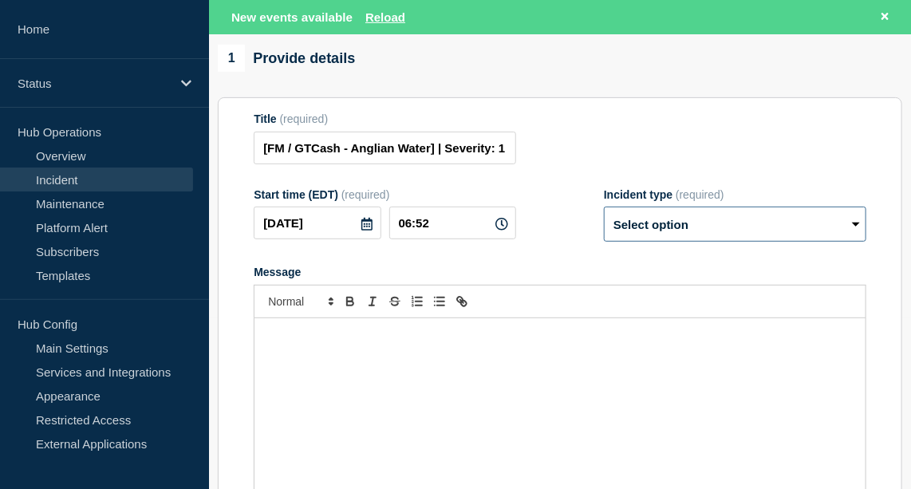
scroll to position [0, 0]
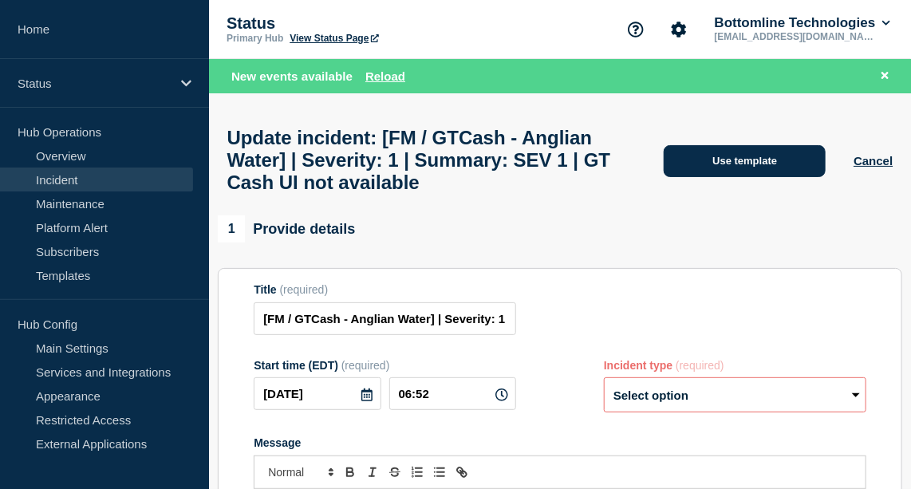
click at [724, 158] on button "Use template" at bounding box center [745, 161] width 162 height 32
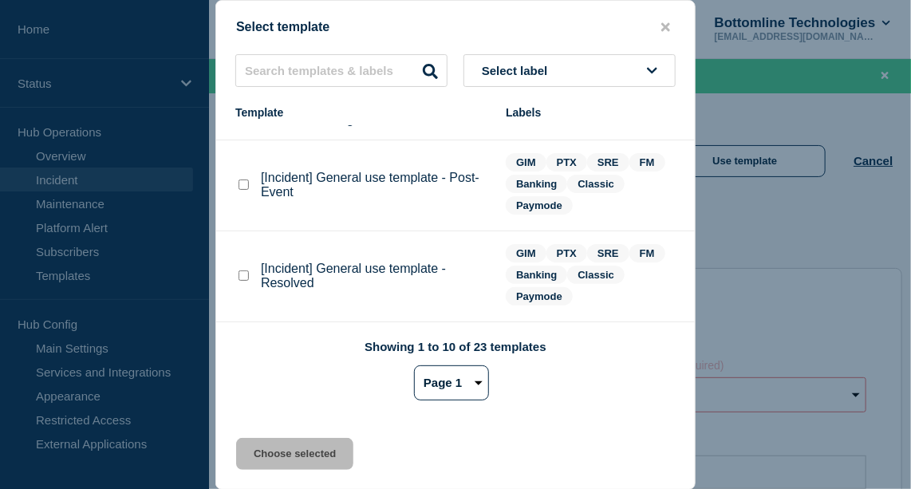
scroll to position [39, 0]
click at [245, 282] on checkbox"] "[Incident] General use template - Resolved checkbox" at bounding box center [244, 276] width 10 height 10
checkbox checkbox"] "true"
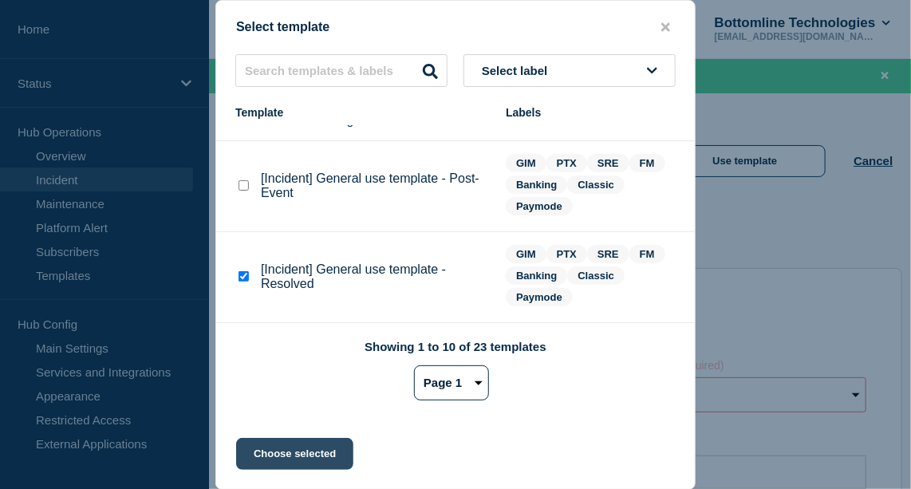
click at [276, 465] on button "Choose selected" at bounding box center [294, 454] width 117 height 32
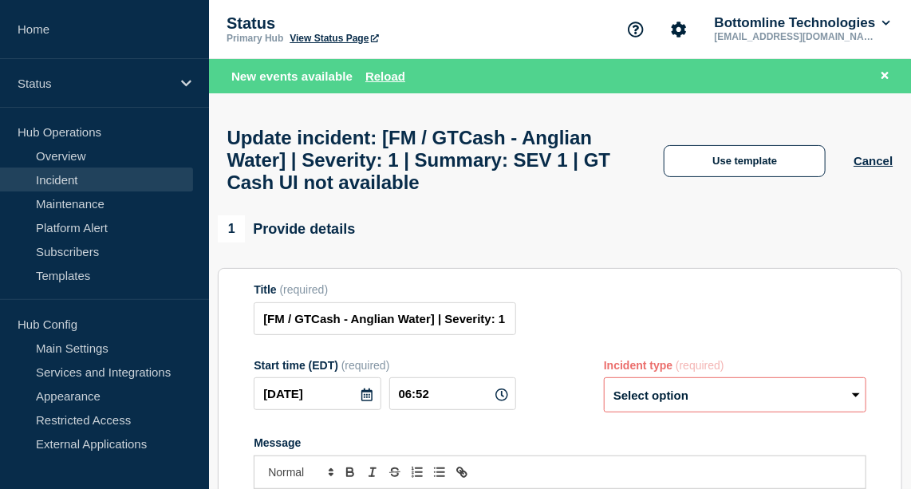
select select "resolved"
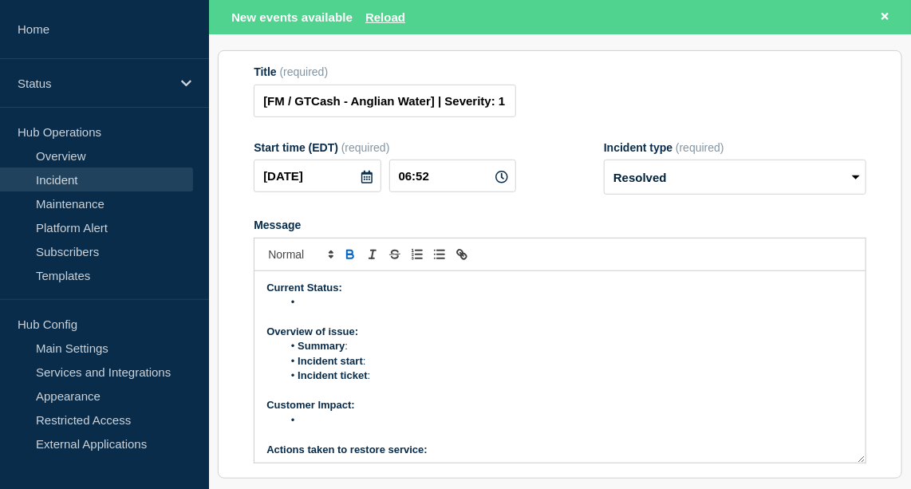
scroll to position [242, 0]
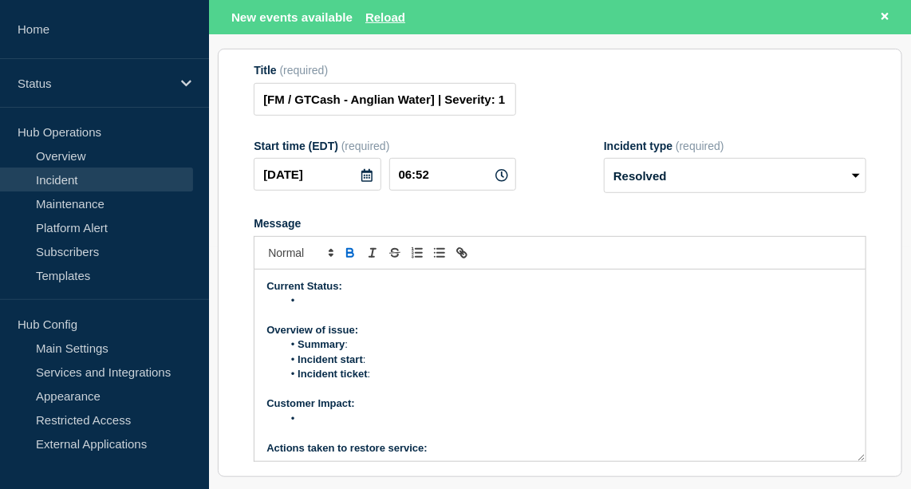
click at [334, 308] on li "Message" at bounding box center [567, 301] width 571 height 14
click at [589, 308] on li "Anglian water have confirmed their User Interface is now accesable." at bounding box center [567, 301] width 571 height 14
click at [621, 308] on li "Anglian water have confirmed their User Interface is now accessible." at bounding box center [567, 301] width 571 height 14
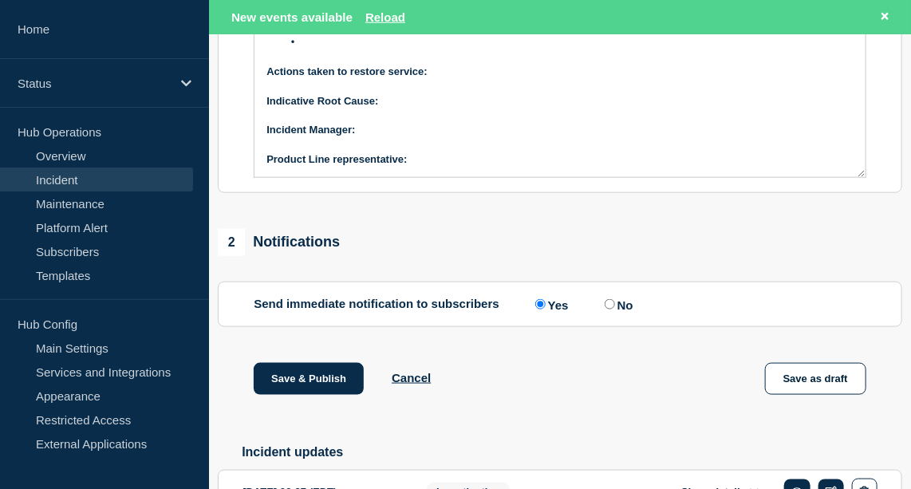
scroll to position [695, 0]
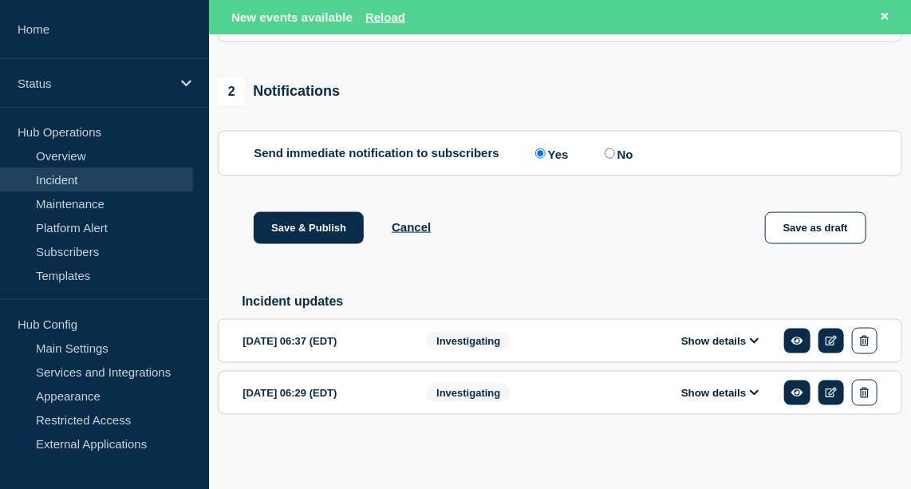
click at [717, 334] on button "Show details" at bounding box center [720, 341] width 88 height 14
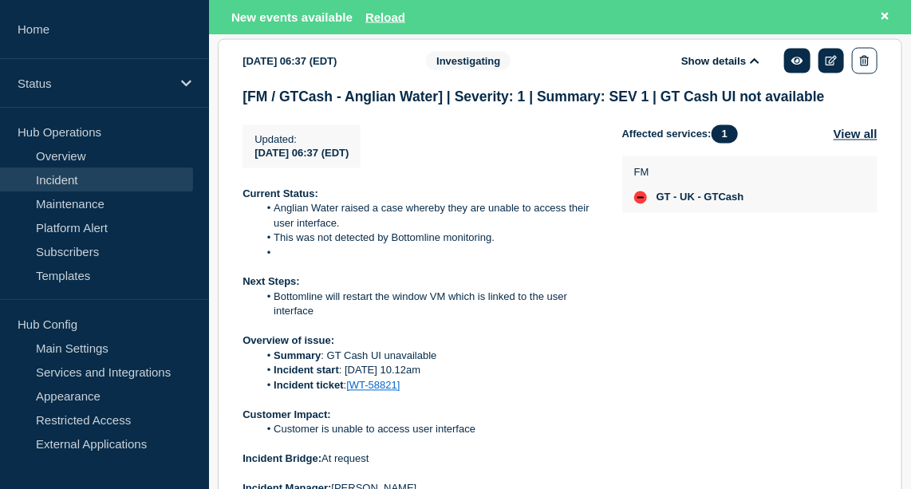
scroll to position [957, 0]
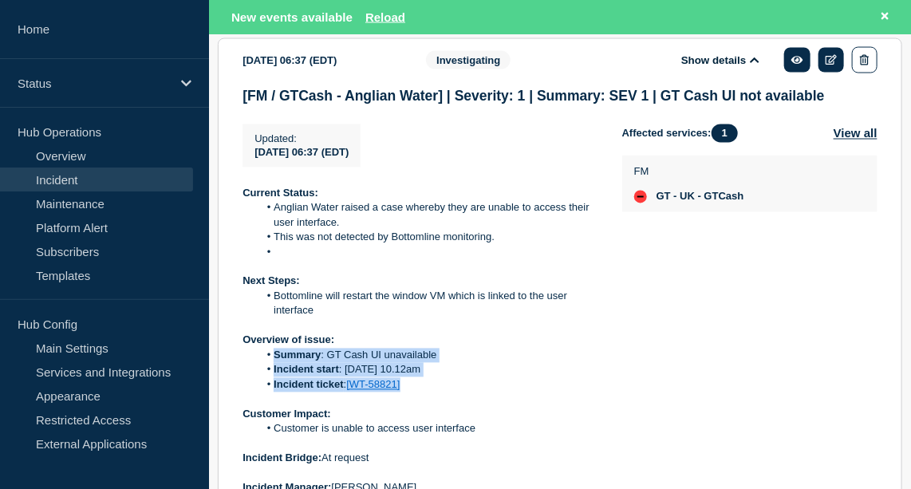
drag, startPoint x: 409, startPoint y: 404, endPoint x: 268, endPoint y: 380, distance: 143.3
click at [268, 380] on ol "Summary : GT Cash UI unavailable Incident start : [DATE] 10.12am Incident ticke…" at bounding box center [420, 371] width 354 height 44
copy ol "Summary : GT Cash UI unavailable Incident start : [DATE] 10.12am Incident ticke…"
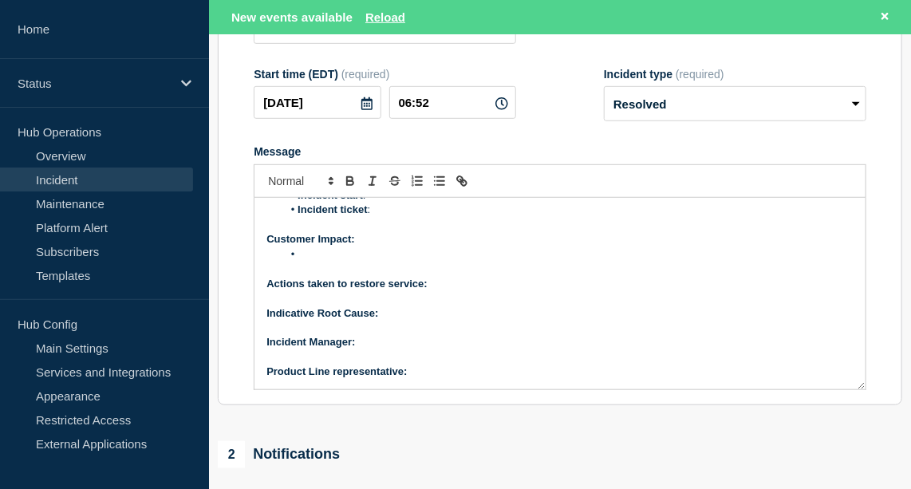
scroll to position [0, 0]
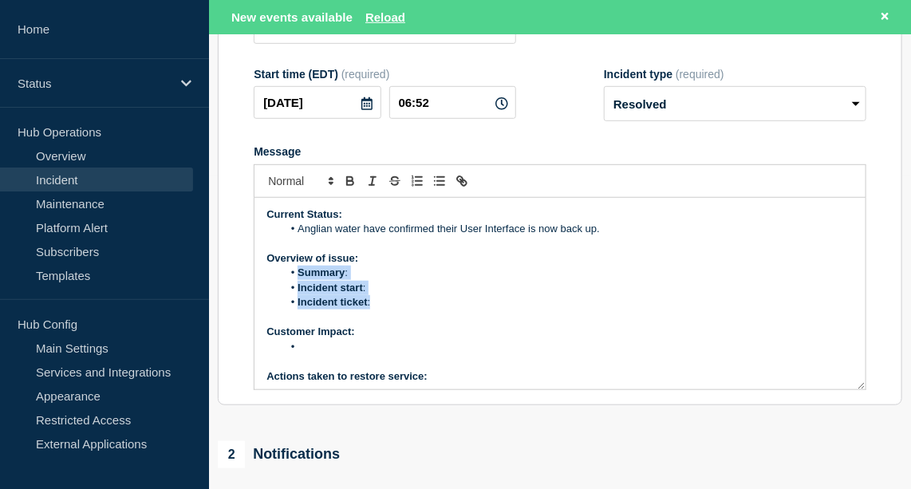
drag, startPoint x: 374, startPoint y: 323, endPoint x: 279, endPoint y: 292, distance: 99.9
click at [279, 292] on ol "Summary : Incident start : Incident ticket :" at bounding box center [559, 288] width 587 height 44
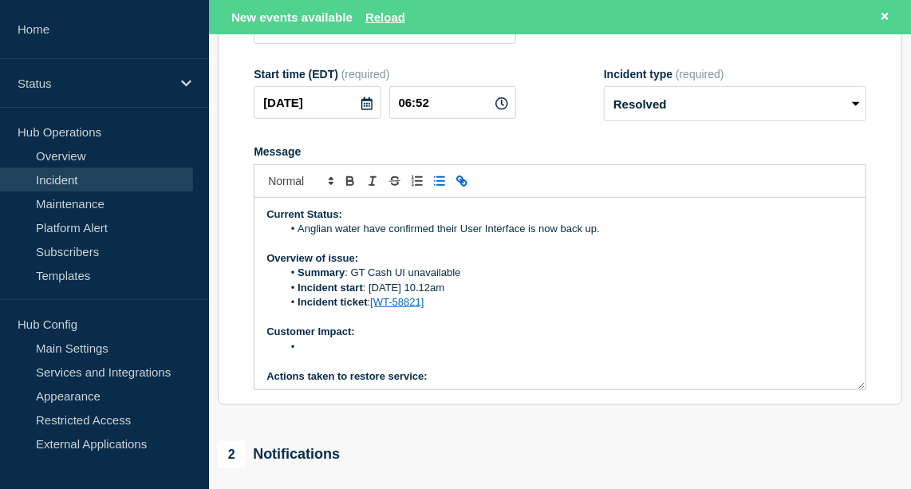
scroll to position [36, 0]
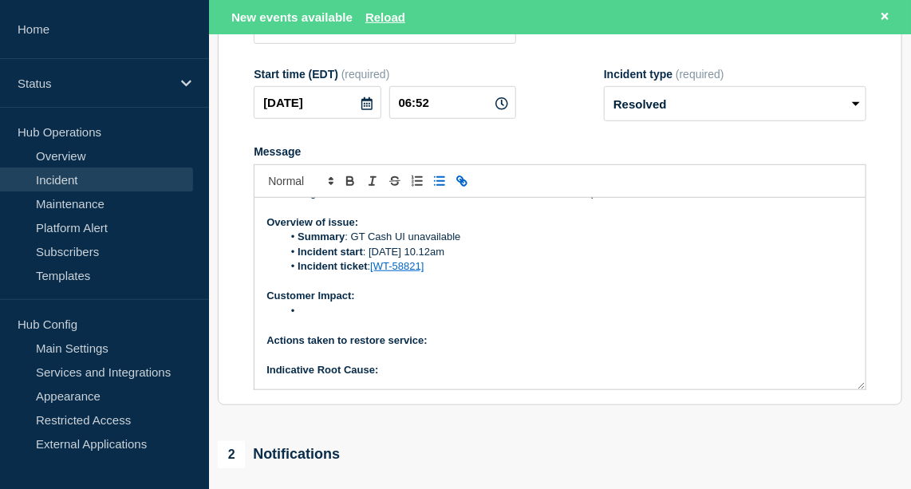
click at [455, 348] on p "Actions taken to restore service:" at bounding box center [559, 340] width 587 height 14
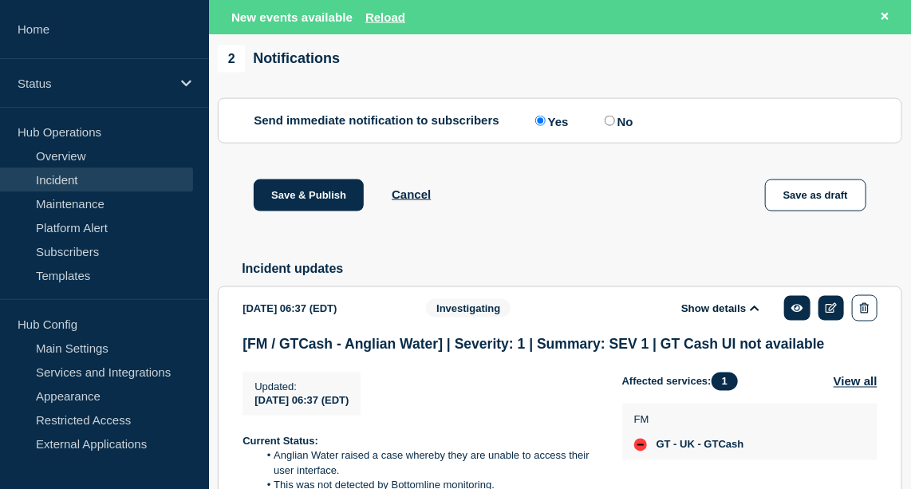
scroll to position [1012, 0]
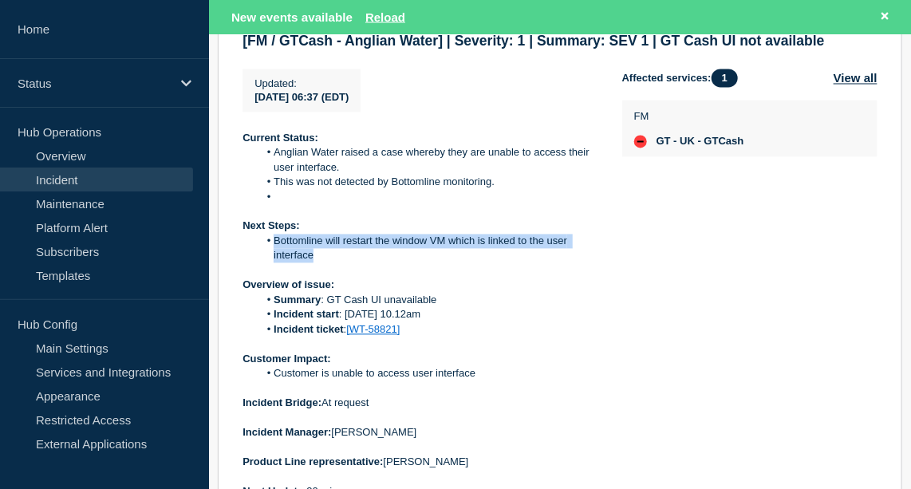
drag, startPoint x: 270, startPoint y: 263, endPoint x: 339, endPoint y: 279, distance: 71.2
click at [339, 264] on li "Bottomline will restart the window VM which is linked to the user interface" at bounding box center [427, 250] width 338 height 30
copy li "Bottomline will restart the window VM which is linked to the user interface"
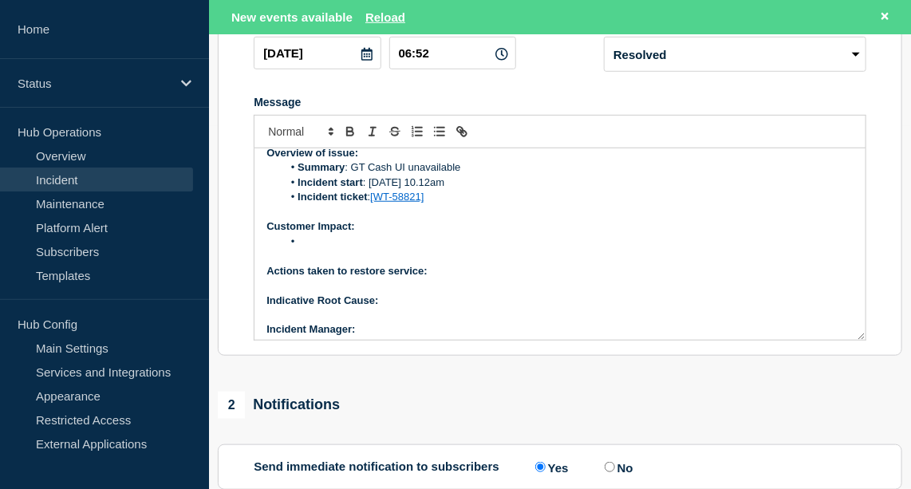
scroll to position [55, 0]
click at [448, 279] on p "Actions taken to restore service:" at bounding box center [559, 272] width 587 height 14
click at [349, 132] on icon "Toggle bold text" at bounding box center [350, 130] width 6 height 4
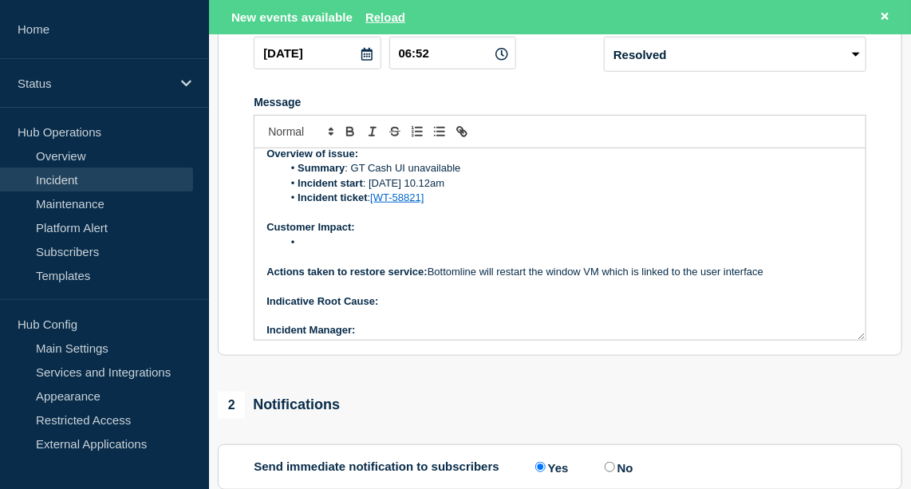
click at [503, 279] on p "Actions taken to restore service: Bottomline will restart the window VM which i…" at bounding box center [559, 272] width 587 height 14
click at [638, 279] on p "Actions taken to restore service: Bottomline restarted the windows VM which is …" at bounding box center [559, 272] width 587 height 14
click at [417, 309] on p "Indicative Root Cause:" at bounding box center [559, 301] width 587 height 14
click at [381, 307] on strong "Indicative Root Cause: Weekend windows restart was restarted incorrectly" at bounding box center [450, 301] width 368 height 12
click at [661, 309] on p "Indicative Root Cause: The Weekend windows restart was restarted incorrectly" at bounding box center [559, 301] width 587 height 14
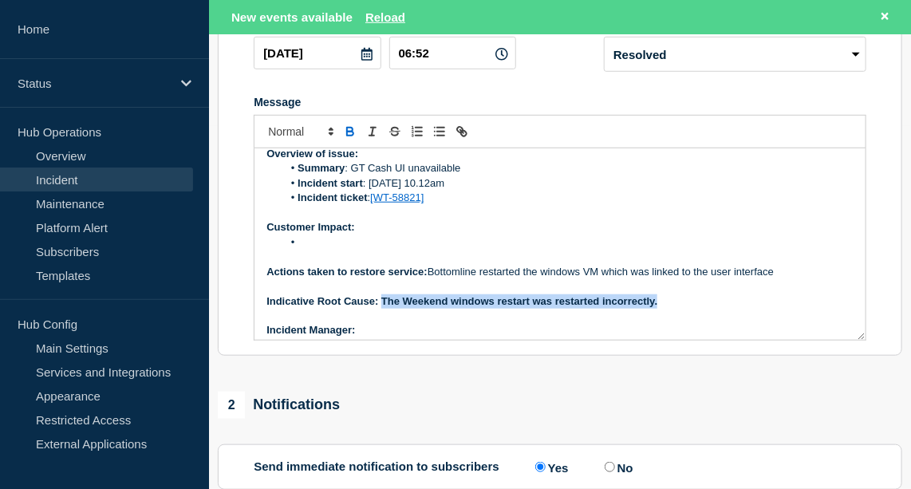
drag, startPoint x: 661, startPoint y: 320, endPoint x: 381, endPoint y: 320, distance: 279.2
click at [381, 309] on p "Indicative Root Cause: The Weekend windows restart was restarted incorrectly." at bounding box center [559, 301] width 587 height 14
click at [350, 136] on icon "Toggle bold text" at bounding box center [350, 134] width 6 height 4
click at [410, 309] on p "Indicative Root Cause: The Weekend windows restart was restarted incorrectly." at bounding box center [559, 301] width 587 height 14
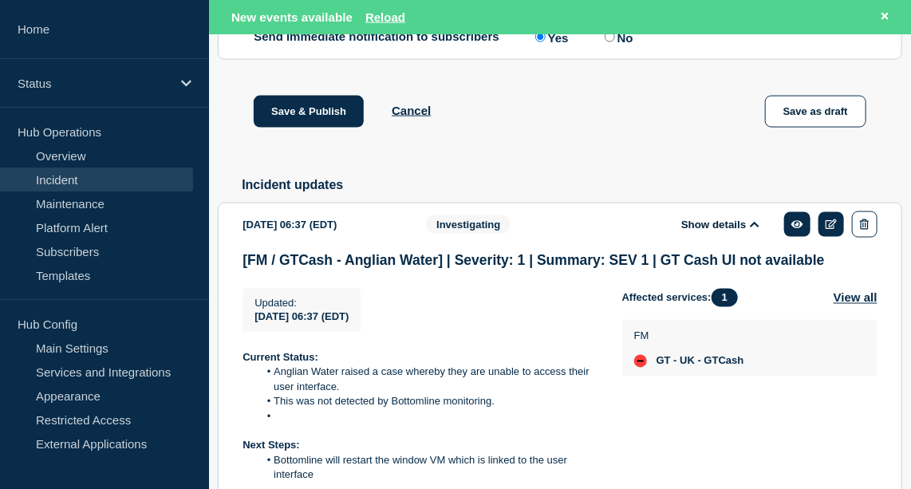
scroll to position [1191, 0]
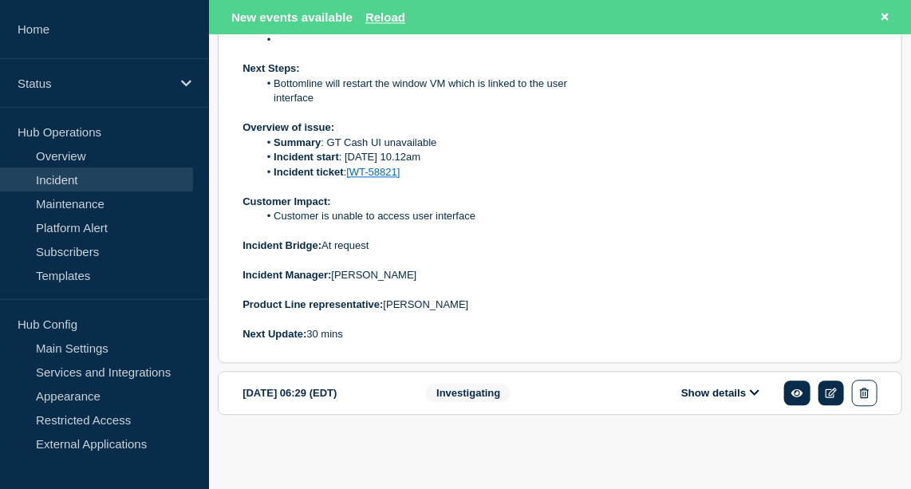
drag, startPoint x: 239, startPoint y: 276, endPoint x: 474, endPoint y: 312, distance: 238.0
click at [474, 312] on section "[DATE] 06:37 (EDT) Show details Investigating [FM / GTCash - Anglian Water] | S…" at bounding box center [560, 94] width 684 height 538
copy div "Incident Manager: [PERSON_NAME] Product Line representative: [PERSON_NAME]"
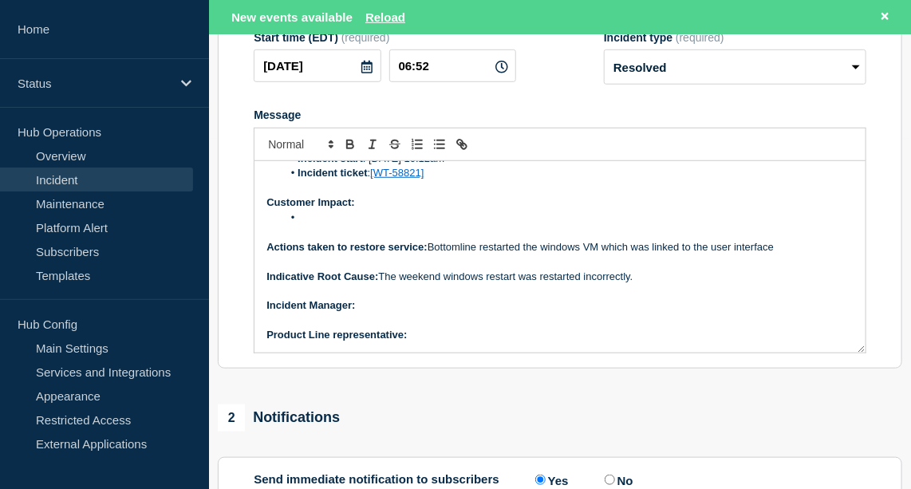
scroll to position [328, 0]
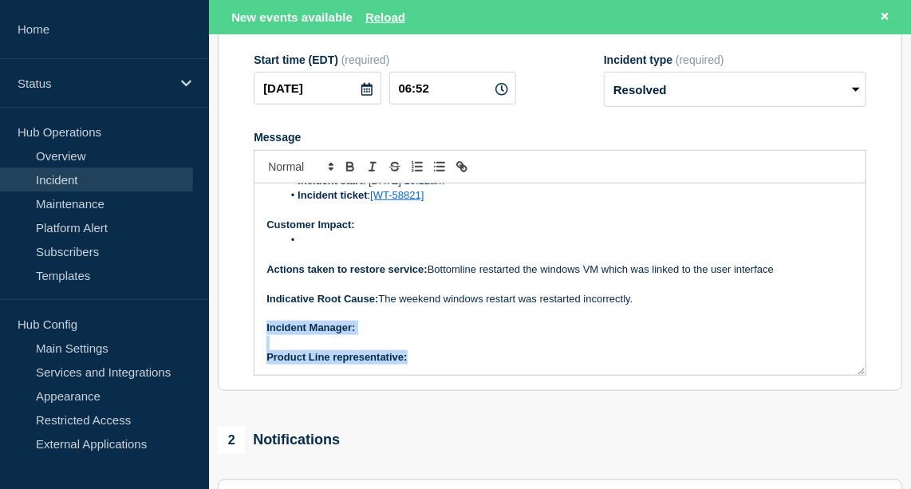
drag, startPoint x: 266, startPoint y: 342, endPoint x: 467, endPoint y: 406, distance: 211.7
click at [467, 391] on section "Title (required) [FM / GTCash - Anglian Water] | Severity: 1 | Summary: SEV 1 |…" at bounding box center [560, 177] width 684 height 428
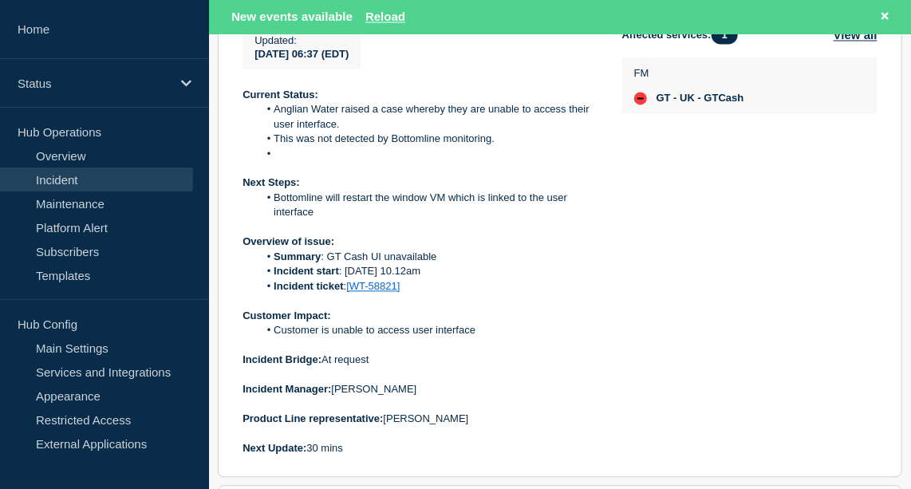
scroll to position [1076, 0]
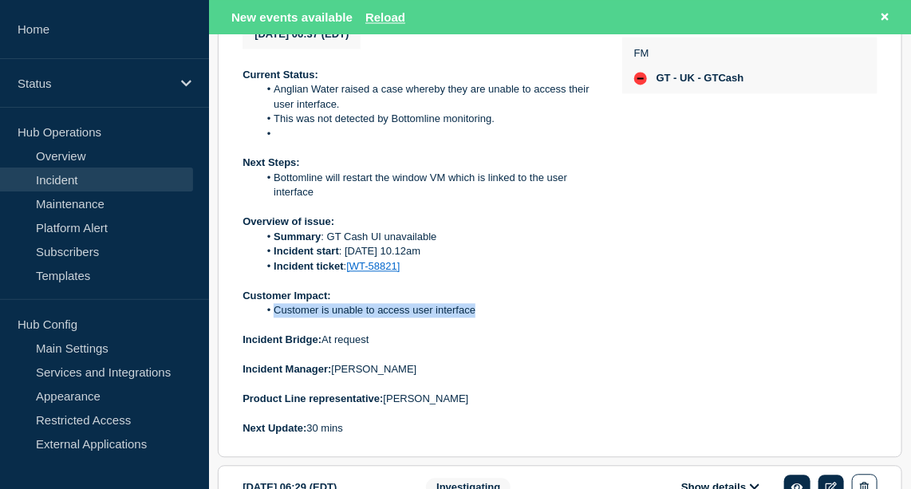
drag, startPoint x: 479, startPoint y: 331, endPoint x: 274, endPoint y: 328, distance: 205.0
click at [274, 317] on li "Customer is unable to access user interface" at bounding box center [427, 310] width 338 height 14
copy li "Customer is unable to access user interface"
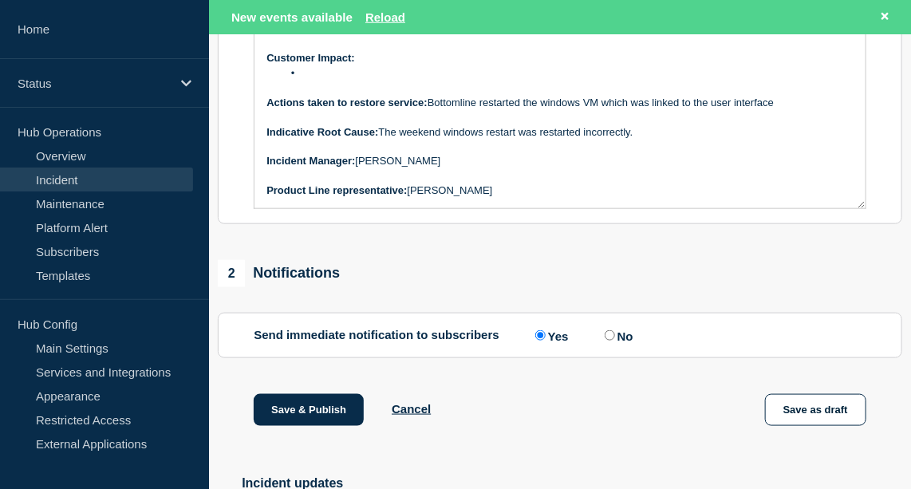
scroll to position [343, 0]
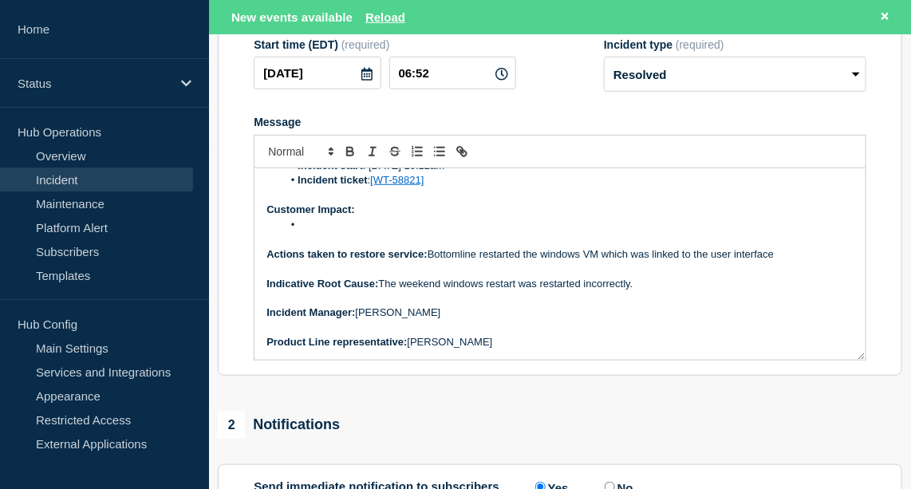
click at [306, 215] on strong "Customer Impact:" at bounding box center [310, 209] width 89 height 12
click at [305, 232] on li "Message" at bounding box center [567, 225] width 571 height 14
click at [354, 232] on li "Customer is unable to access user interface" at bounding box center [567, 225] width 571 height 14
click at [531, 232] on li "Customer was unable to access user interface" at bounding box center [567, 225] width 571 height 14
click at [443, 232] on li "Customer was unable to access user interface." at bounding box center [567, 225] width 571 height 14
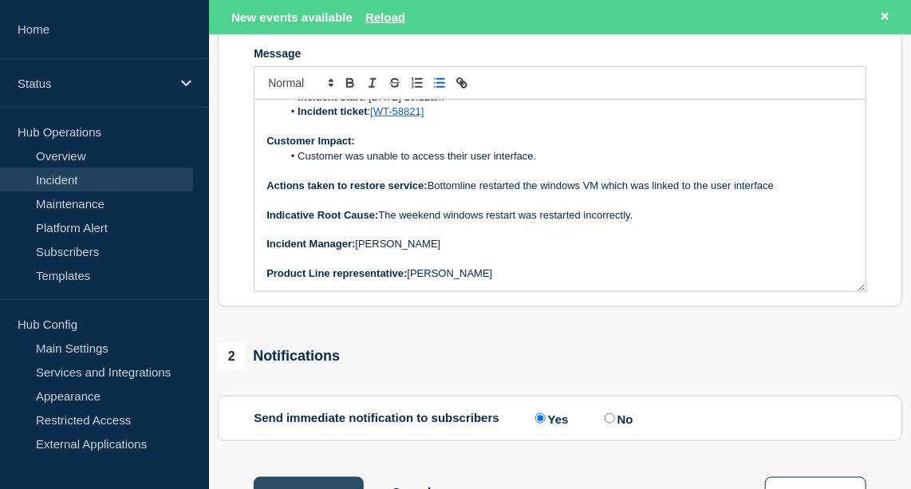
scroll to position [363, 0]
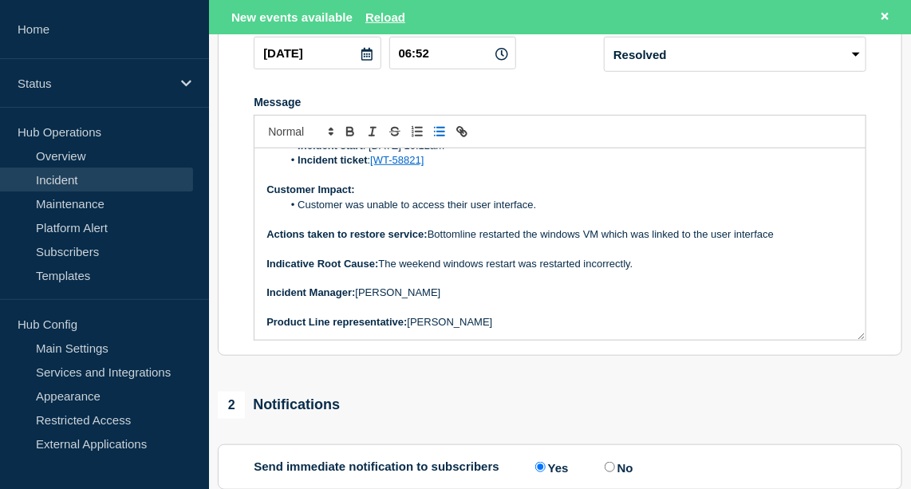
click at [783, 242] on p "Actions taken to restore service: Bottomline restarted the windows VM which was…" at bounding box center [559, 234] width 587 height 14
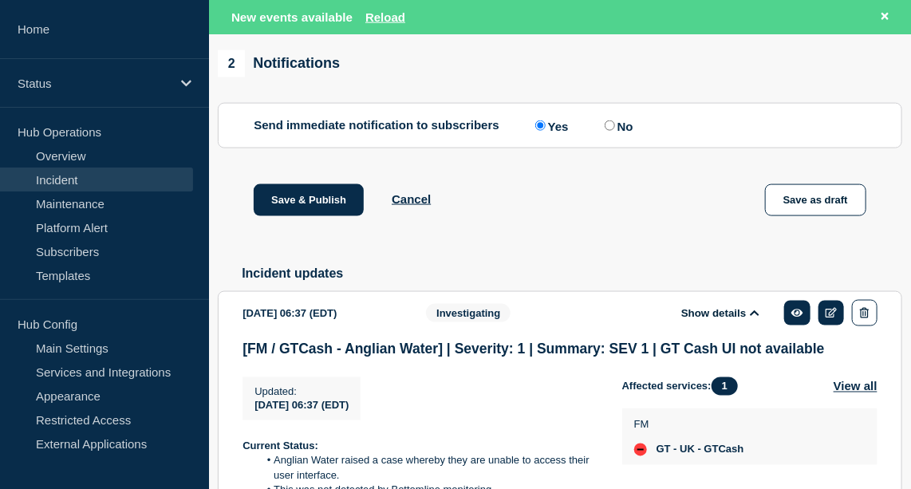
scroll to position [795, 0]
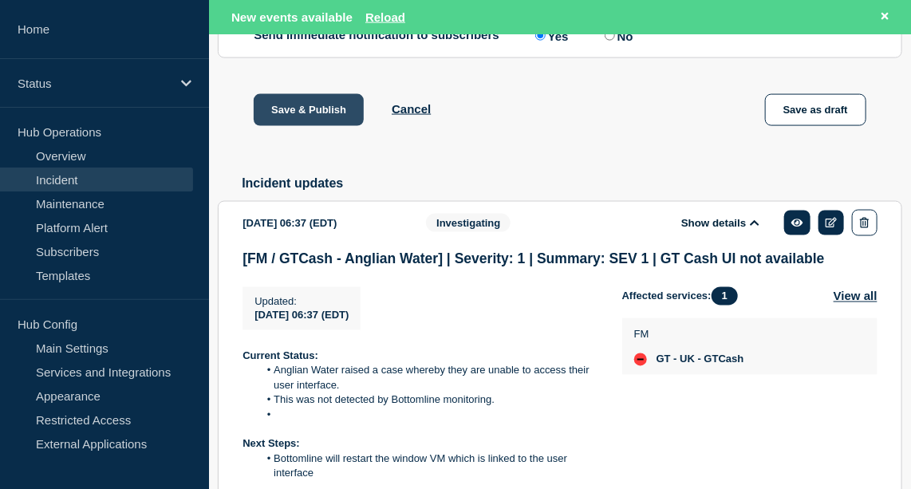
click at [328, 126] on button "Save & Publish" at bounding box center [309, 110] width 110 height 32
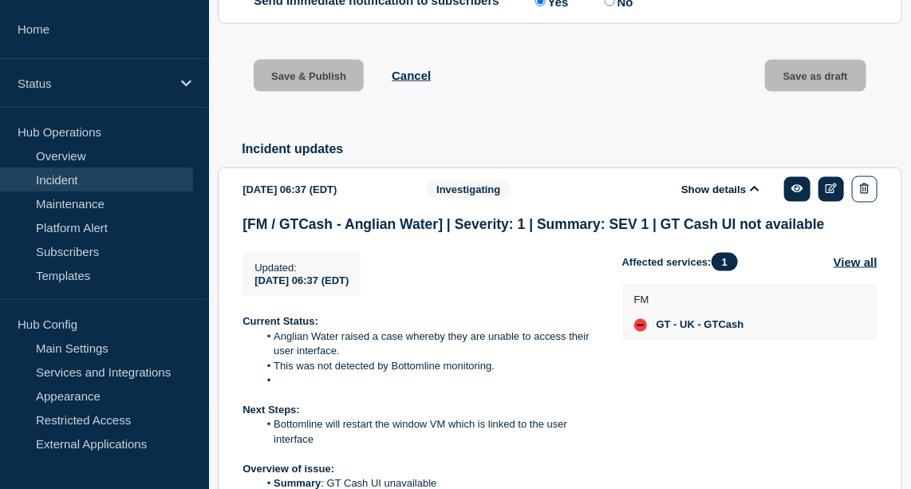
scroll to position [760, 0]
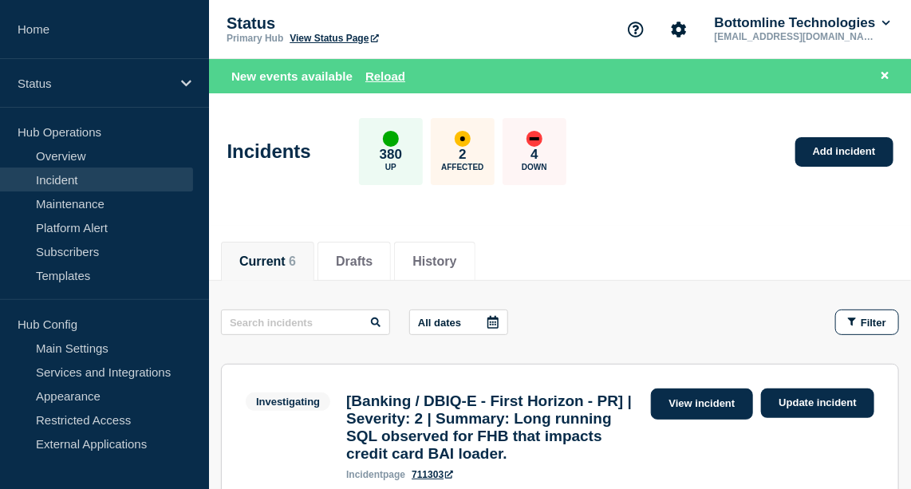
click at [704, 399] on link "View incident" at bounding box center [702, 403] width 103 height 31
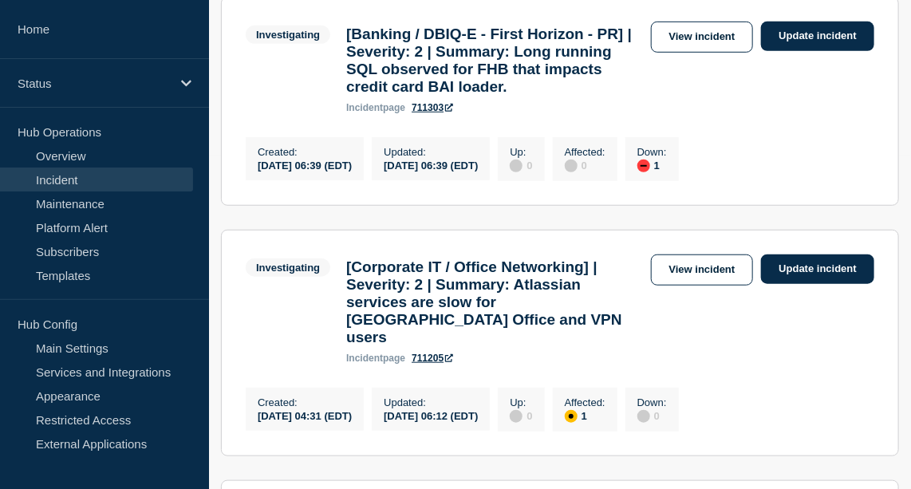
scroll to position [356, 0]
